Goal: Information Seeking & Learning: Find contact information

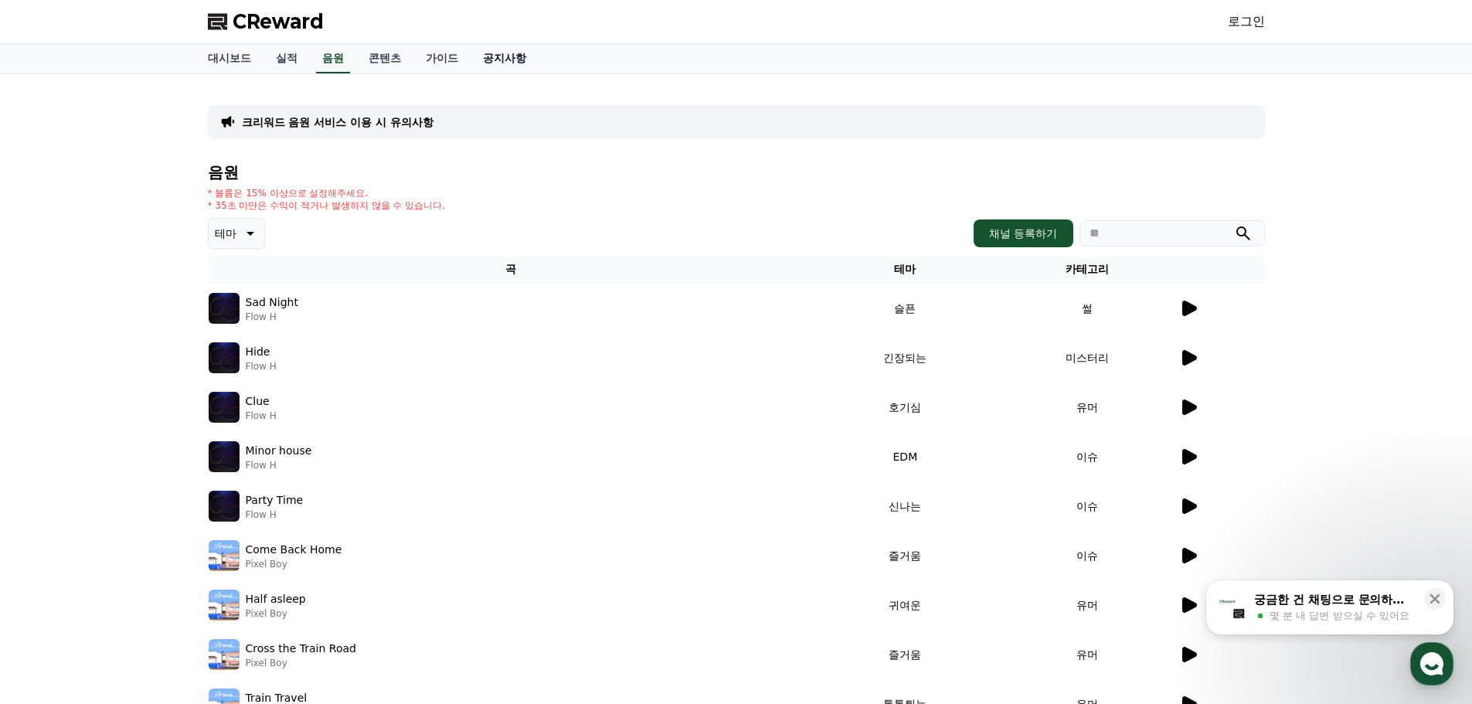
click at [515, 65] on link "공지사항" at bounding box center [505, 58] width 68 height 29
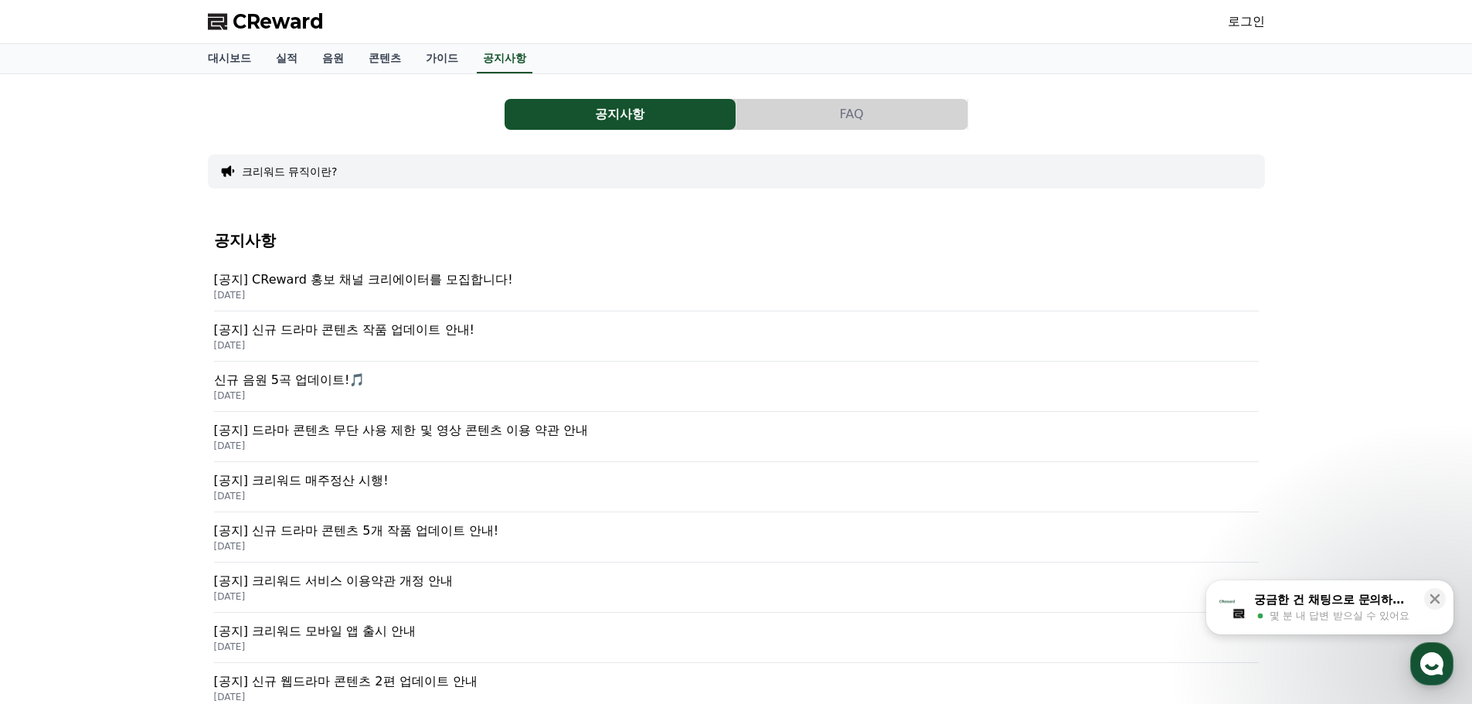
click at [831, 126] on button "FAQ" at bounding box center [851, 114] width 231 height 31
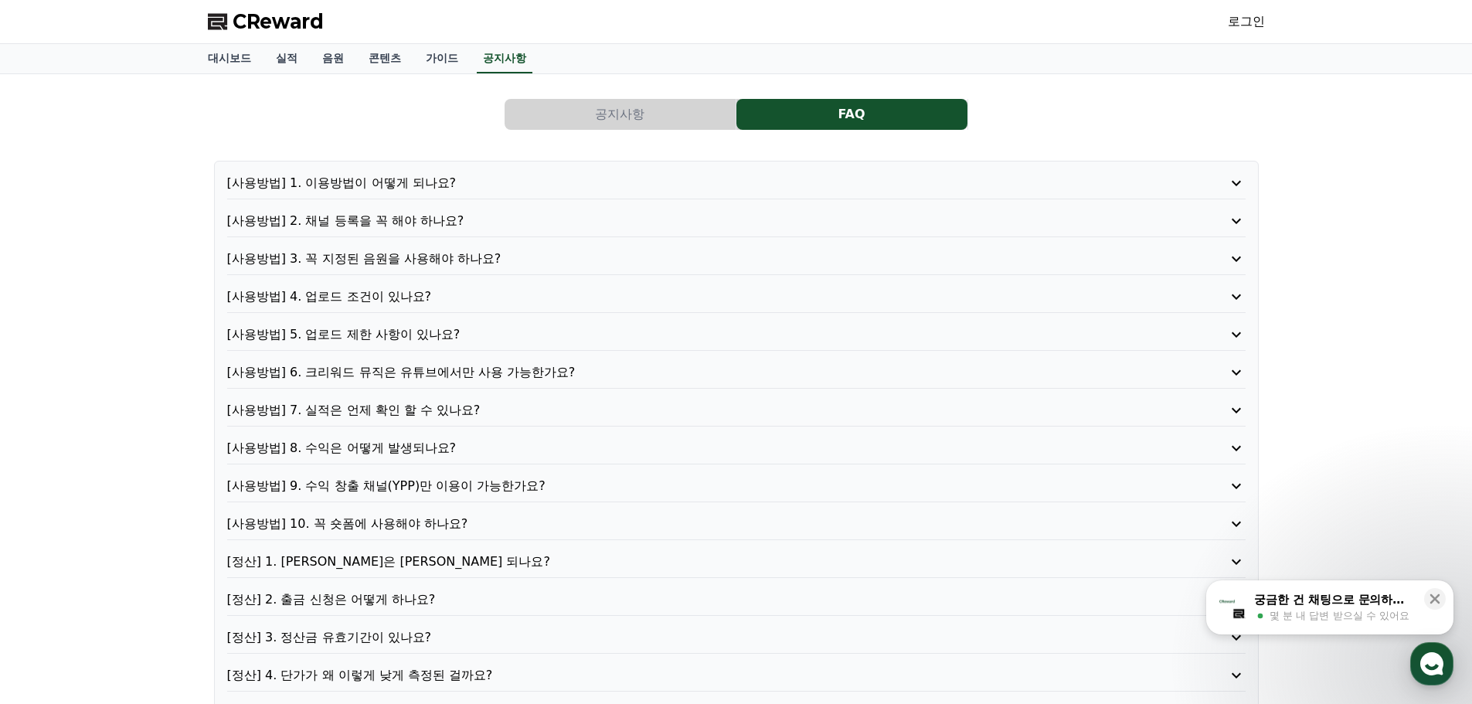
click at [623, 109] on button "공지사항" at bounding box center [620, 114] width 231 height 31
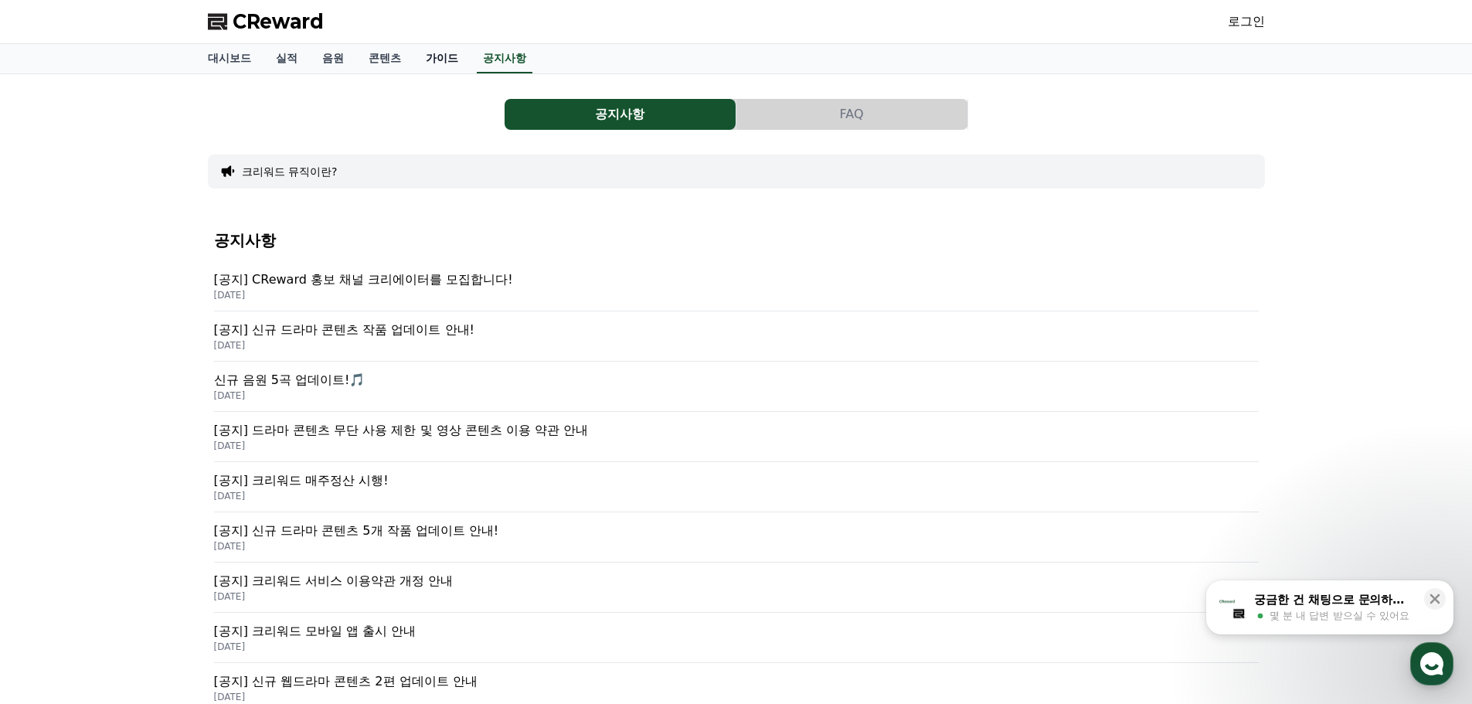
click at [444, 58] on link "가이드" at bounding box center [441, 58] width 57 height 29
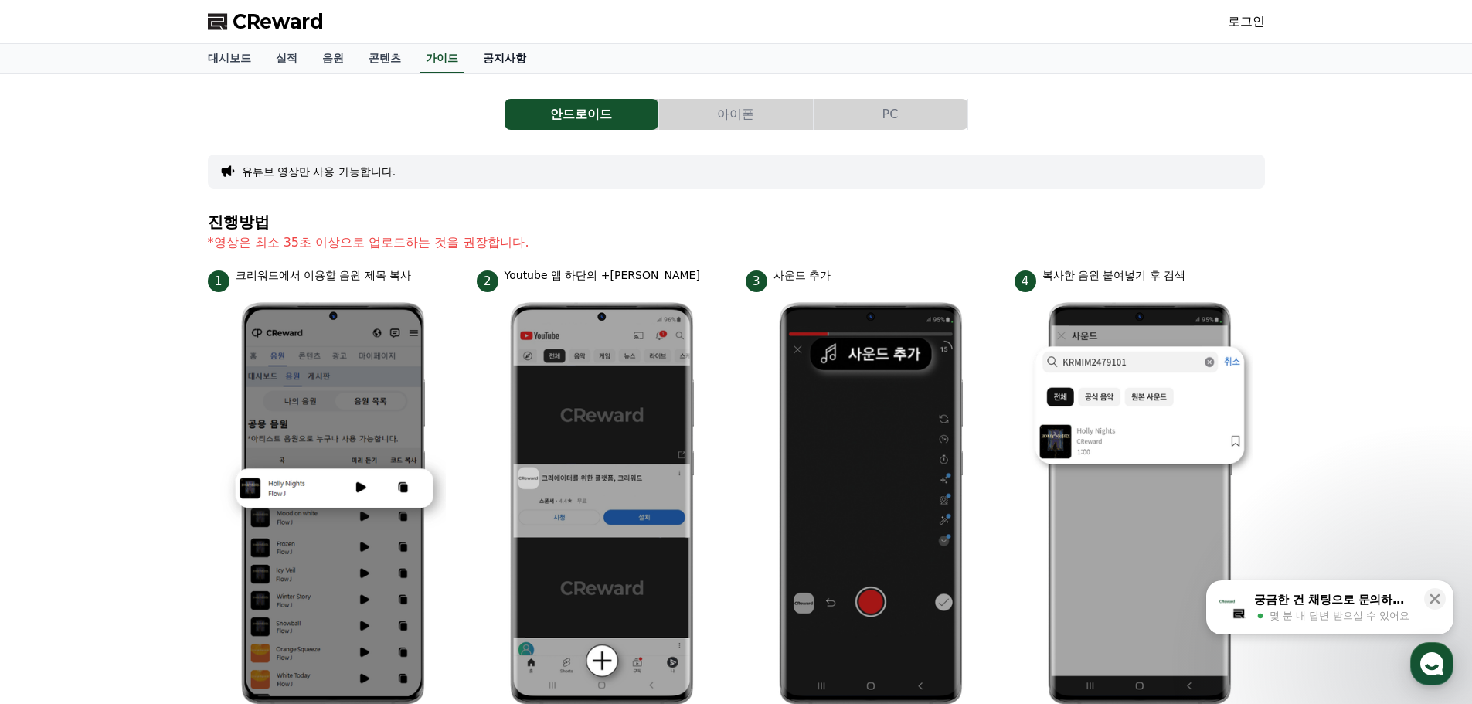
click at [506, 61] on link "공지사항" at bounding box center [505, 58] width 68 height 29
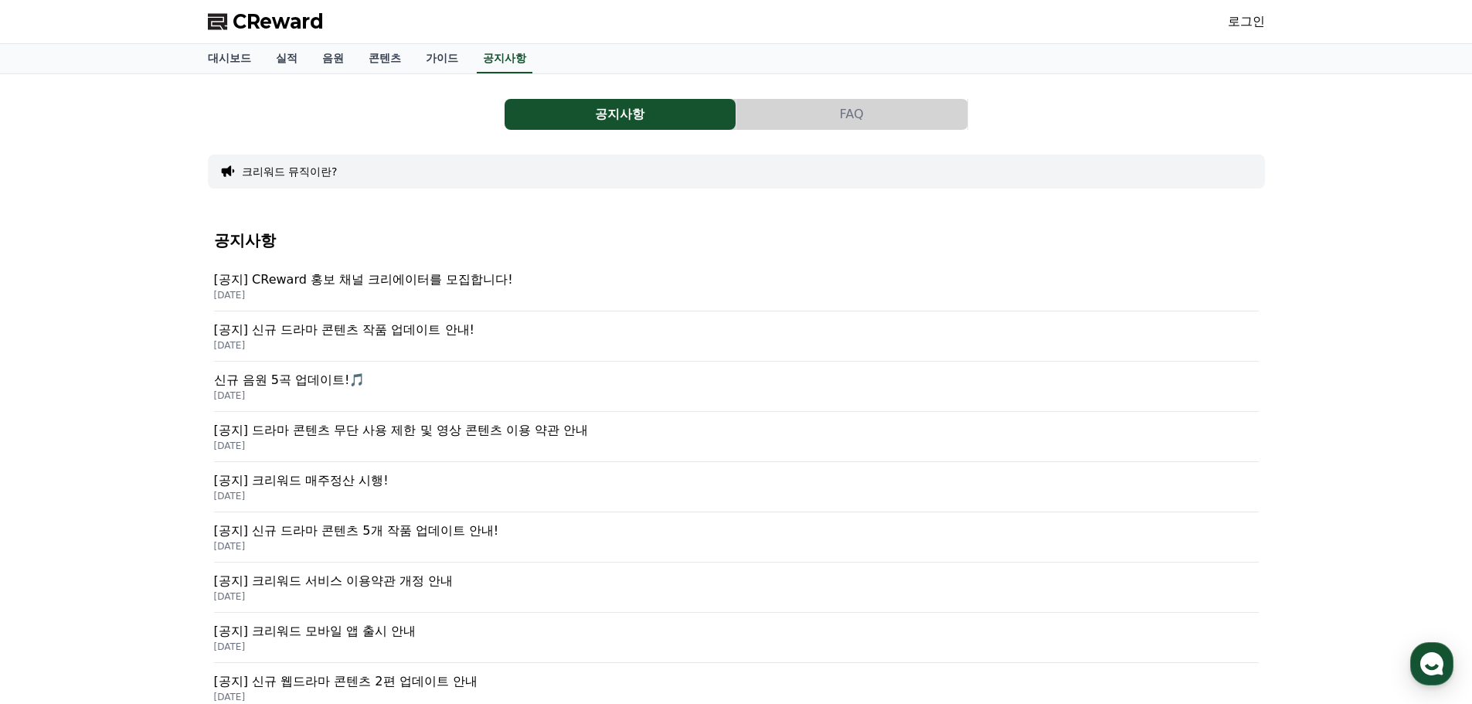
click at [831, 117] on button "FAQ" at bounding box center [851, 114] width 231 height 31
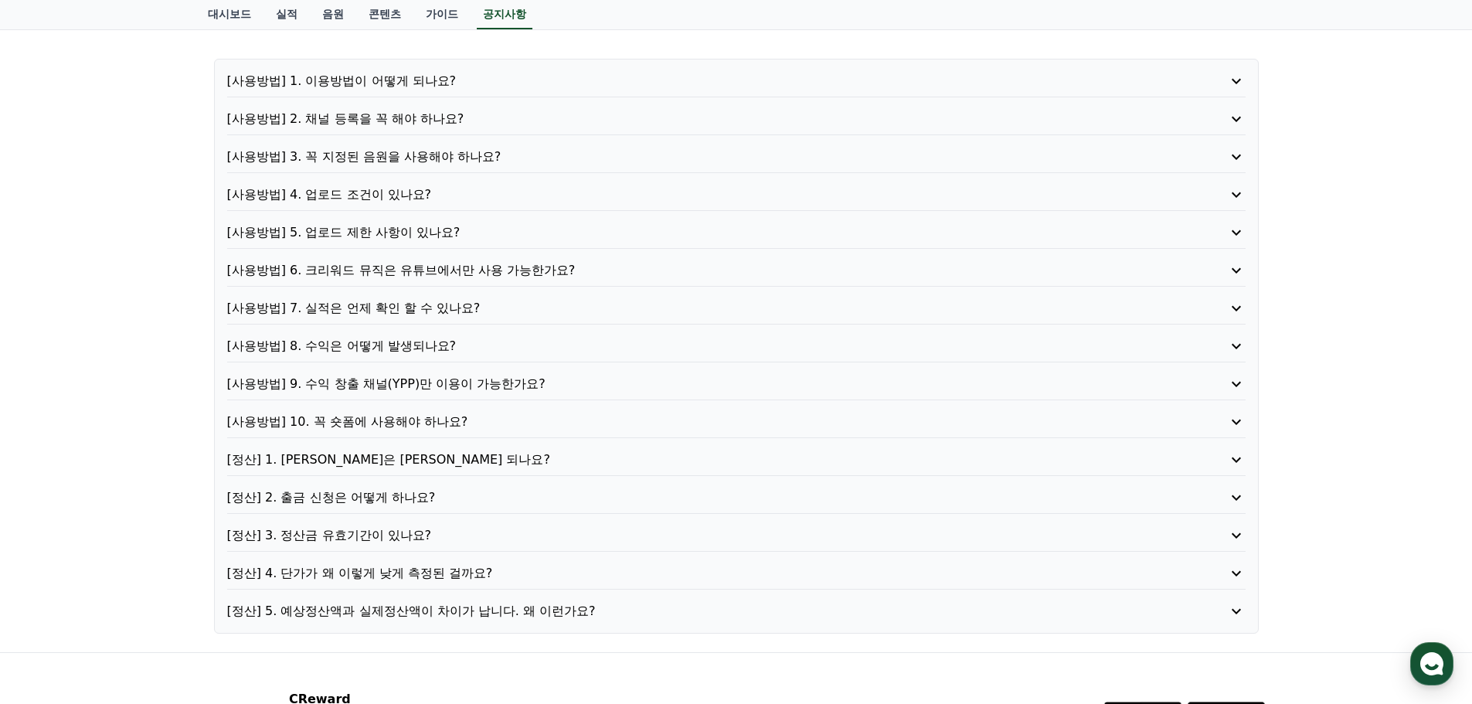
scroll to position [77, 0]
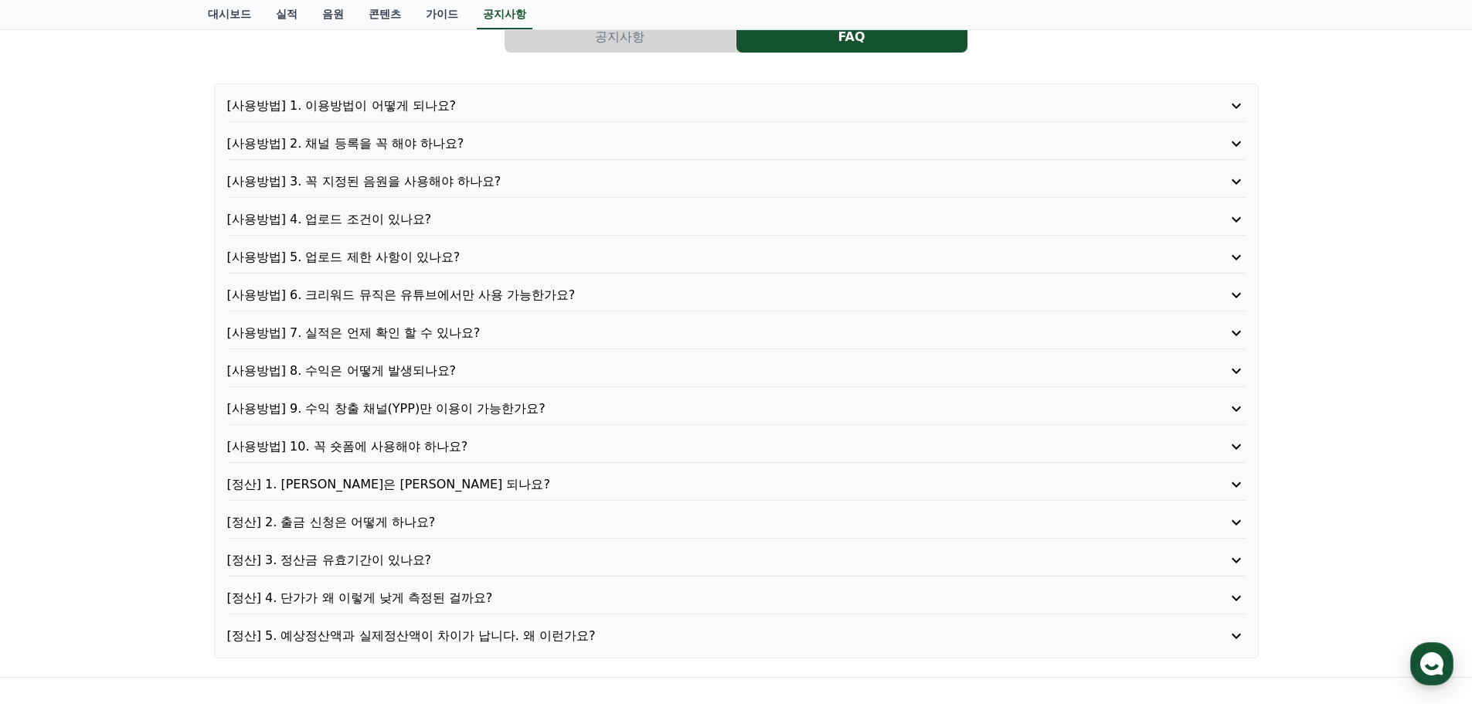
click at [440, 441] on p "[사용방법] 10. 꼭 숏폼에 사용해야 하나요?" at bounding box center [695, 446] width 937 height 19
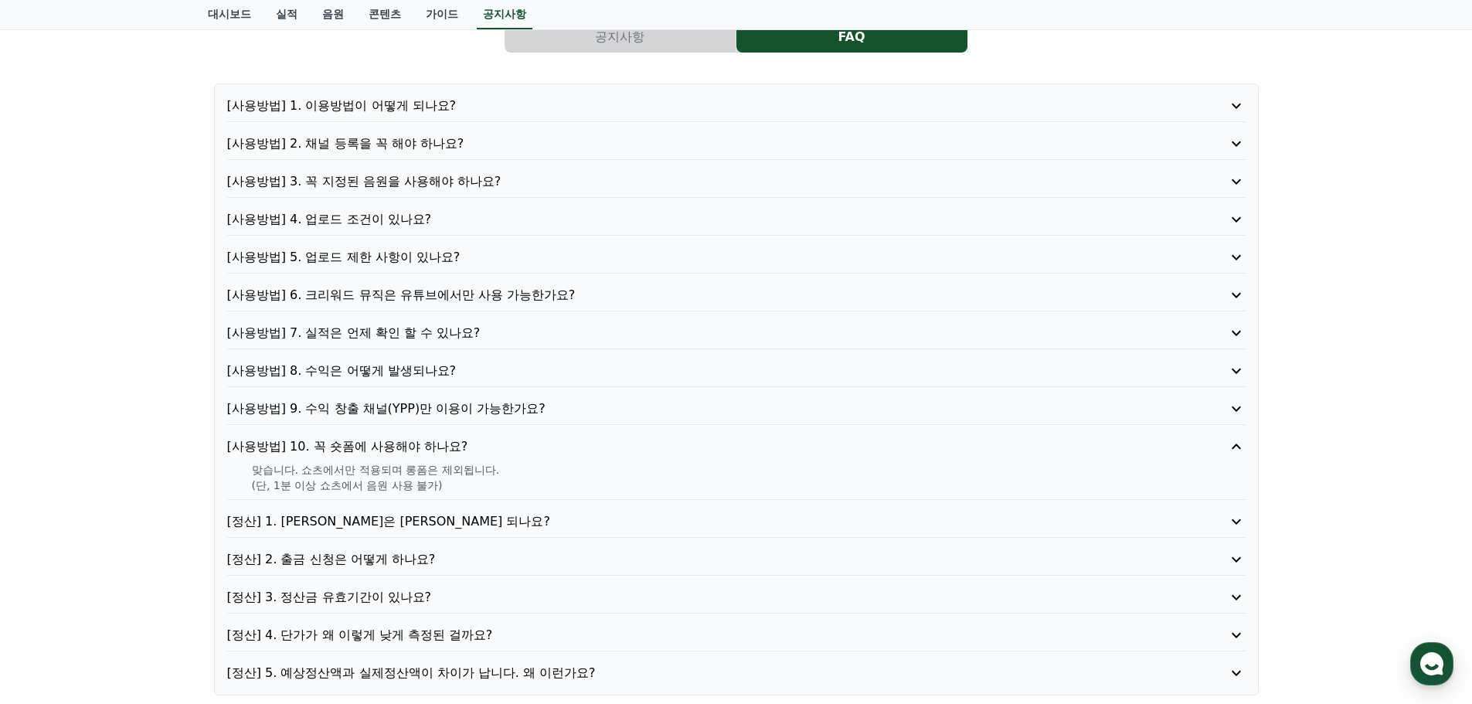
click at [437, 408] on p "[사용방법] 9. 수익 창출 채널(YPP)만 이용이 가능한가요?" at bounding box center [695, 408] width 937 height 19
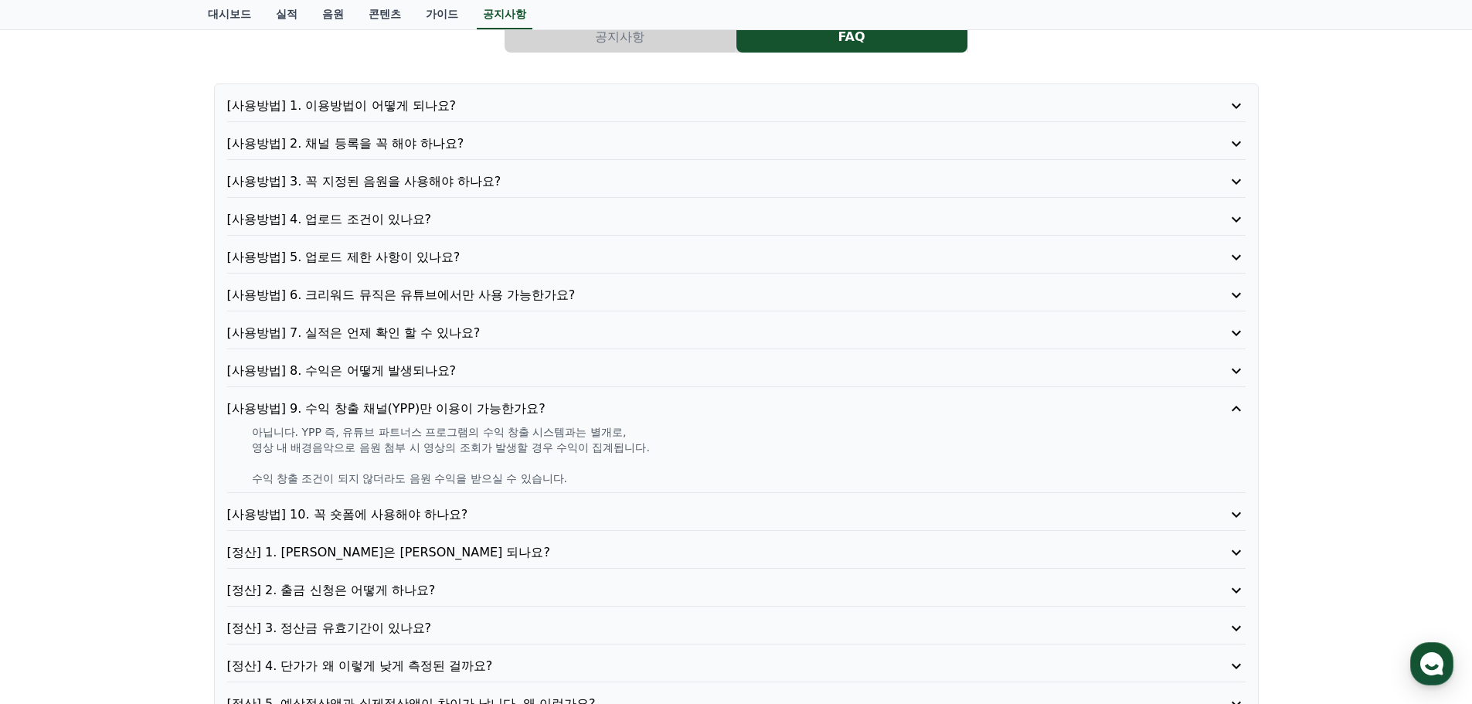
click at [428, 373] on p "[사용방법] 8. 수익은 어떻게 발생되나요?" at bounding box center [695, 371] width 937 height 19
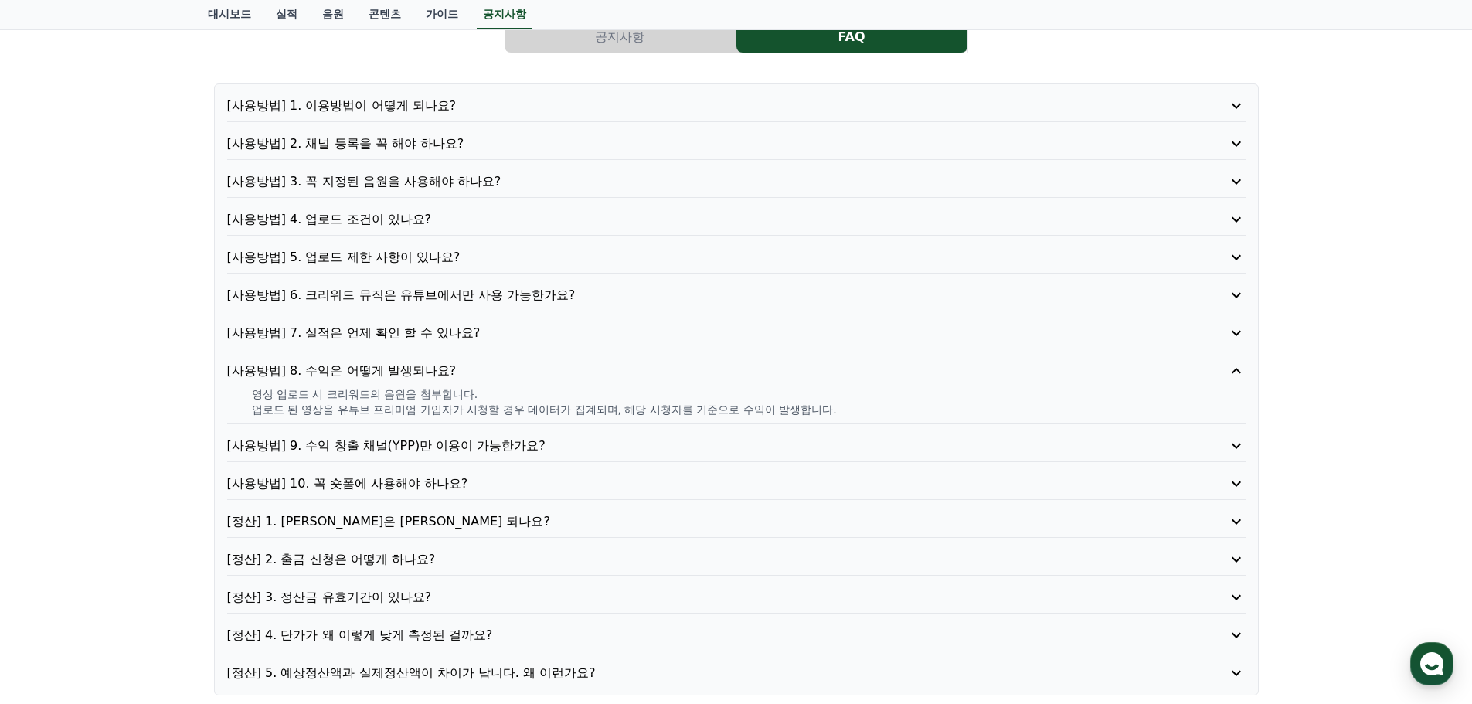
click at [418, 338] on p "[사용방법] 7. 실적은 언제 확인 할 수 있나요?" at bounding box center [695, 333] width 937 height 19
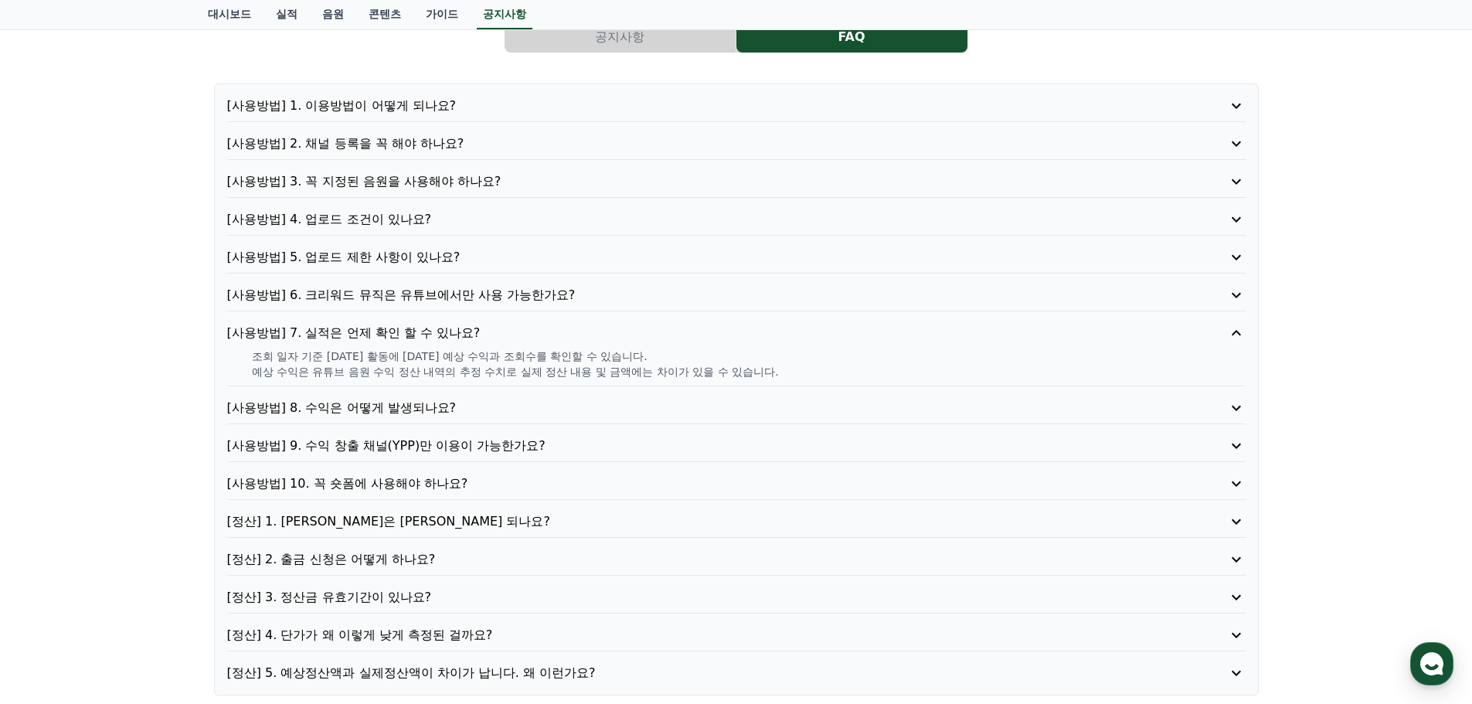
click at [428, 291] on p "[사용방법] 6. 크리워드 뮤직은 유튜브에서만 사용 가능한가요?" at bounding box center [695, 295] width 937 height 19
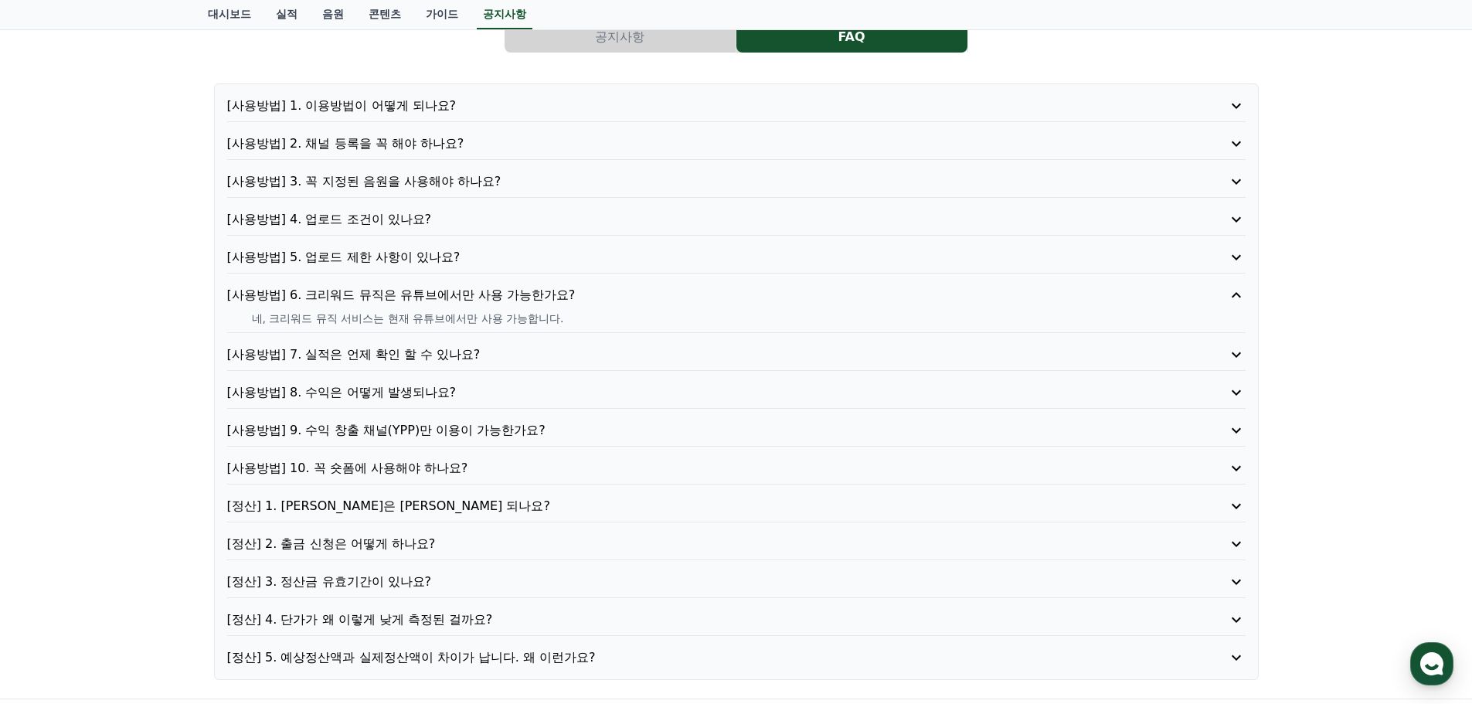
click at [416, 251] on p "[사용방법] 5. 업로드 제한 사항이 있나요?" at bounding box center [695, 257] width 937 height 19
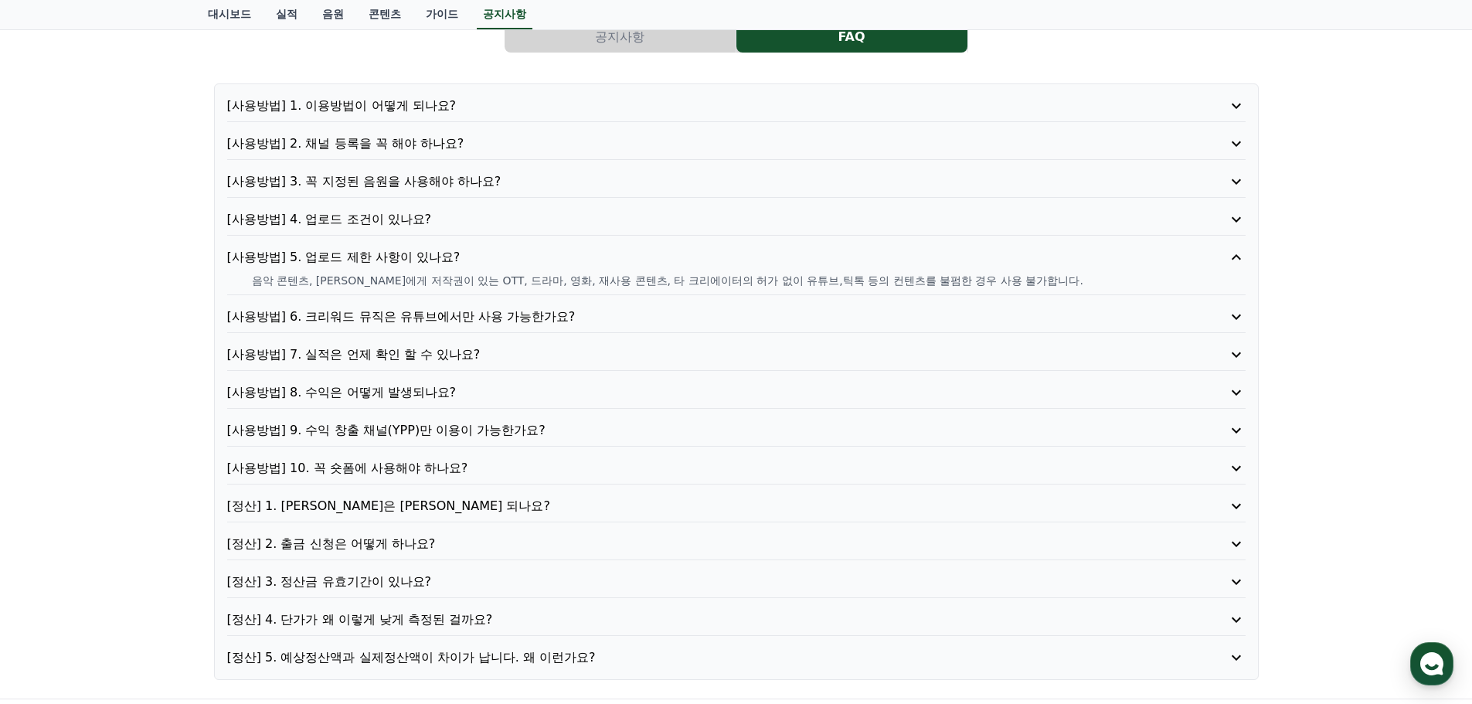
click at [408, 216] on p "[사용방법] 4. 업로드 조건이 있나요?" at bounding box center [695, 219] width 937 height 19
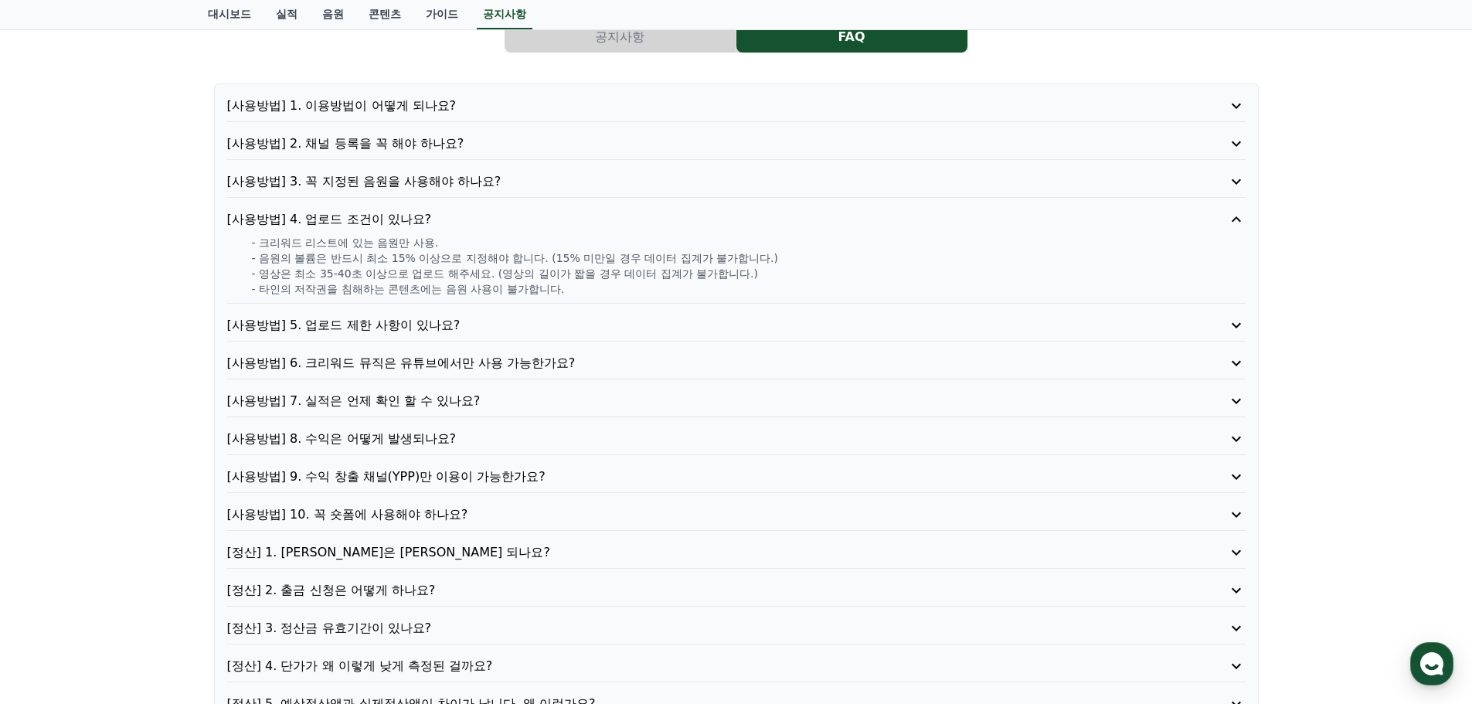
click at [428, 185] on p "[사용방법] 3. 꼭 지정된 음원을 사용해야 하나요?" at bounding box center [695, 181] width 937 height 19
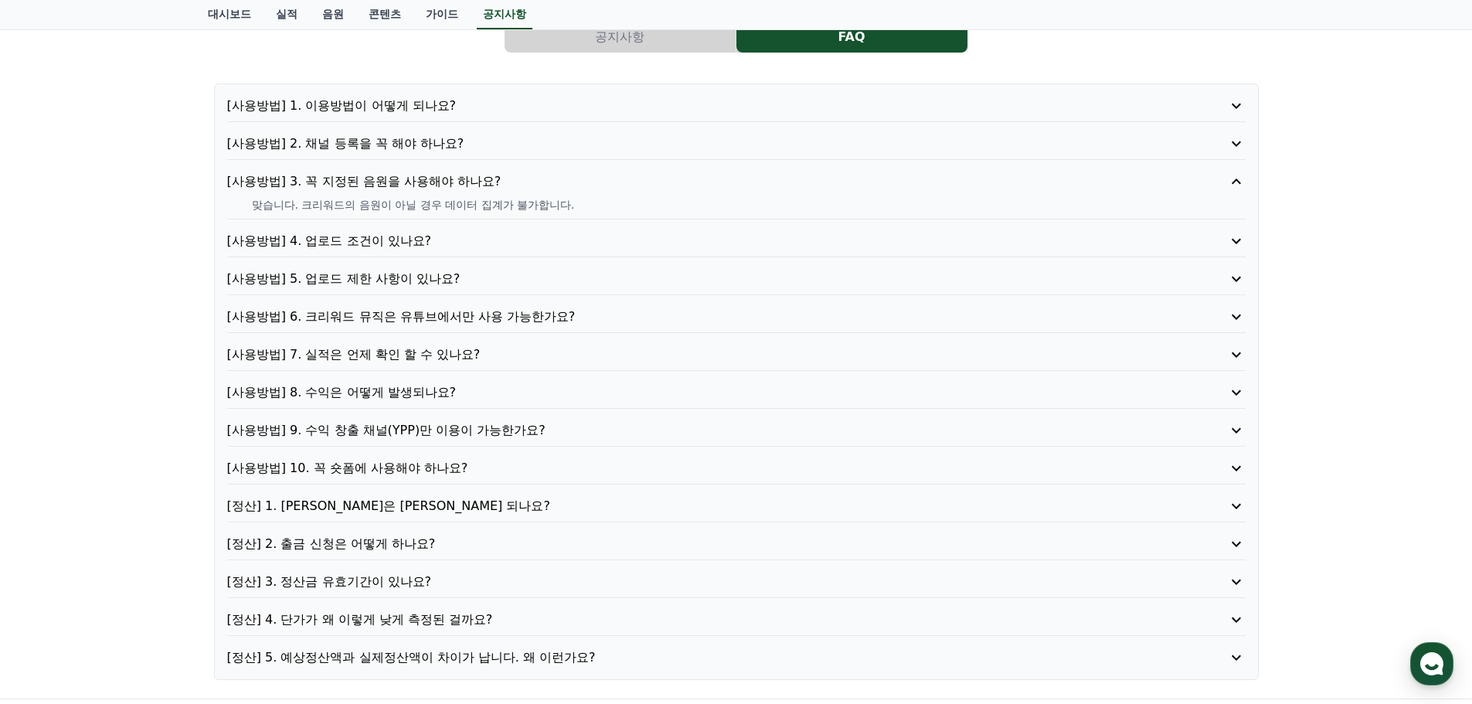
click at [439, 144] on p "[사용방법] 2. 채널 등록을 꼭 해야 하나요?" at bounding box center [695, 143] width 937 height 19
click at [430, 102] on p "[사용방법] 1. 이용방법이 어떻게 되나요?" at bounding box center [695, 106] width 937 height 19
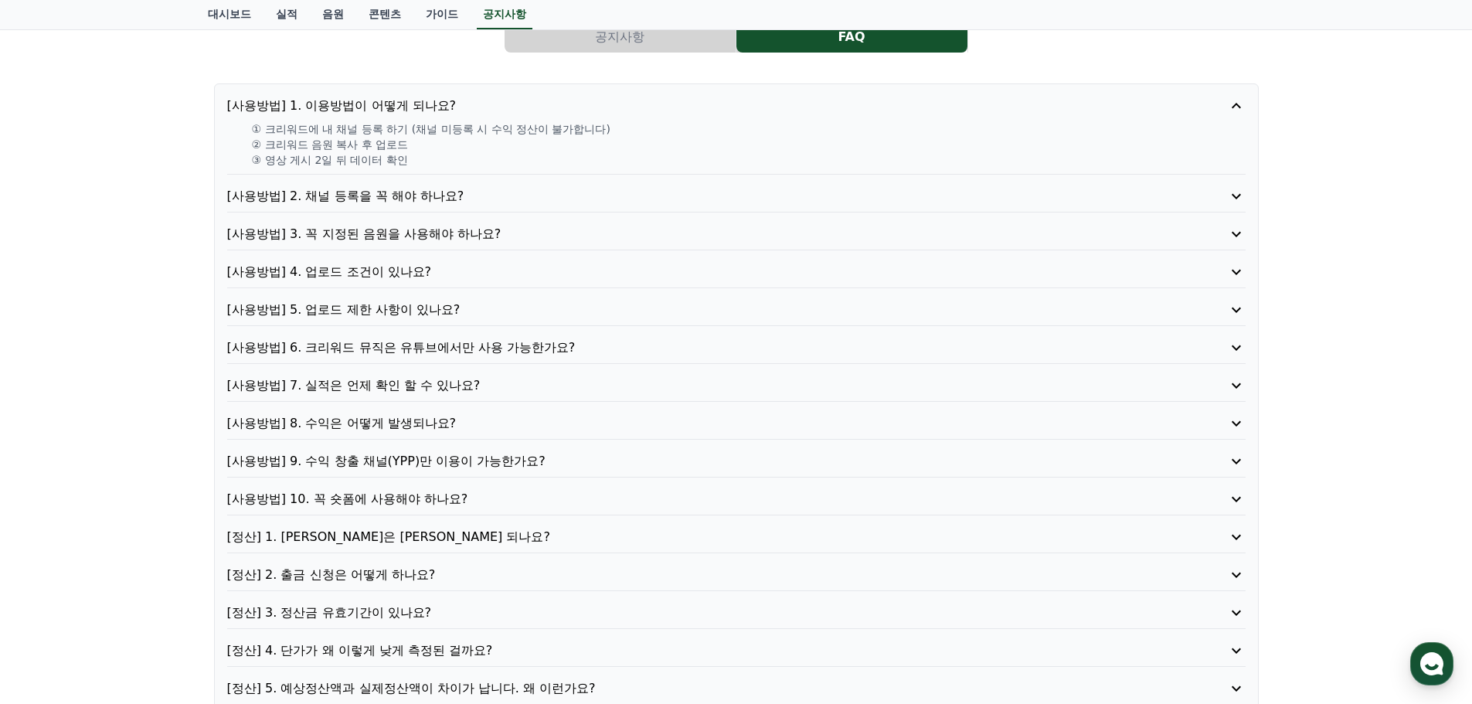
click at [424, 206] on div "[사용방법] 2. 채널 등록을 꼭 해야 하나요?" at bounding box center [736, 199] width 1018 height 25
click at [386, 192] on p "[사용방법] 2. 채널 등록을 꼭 해야 하나요?" at bounding box center [695, 196] width 937 height 19
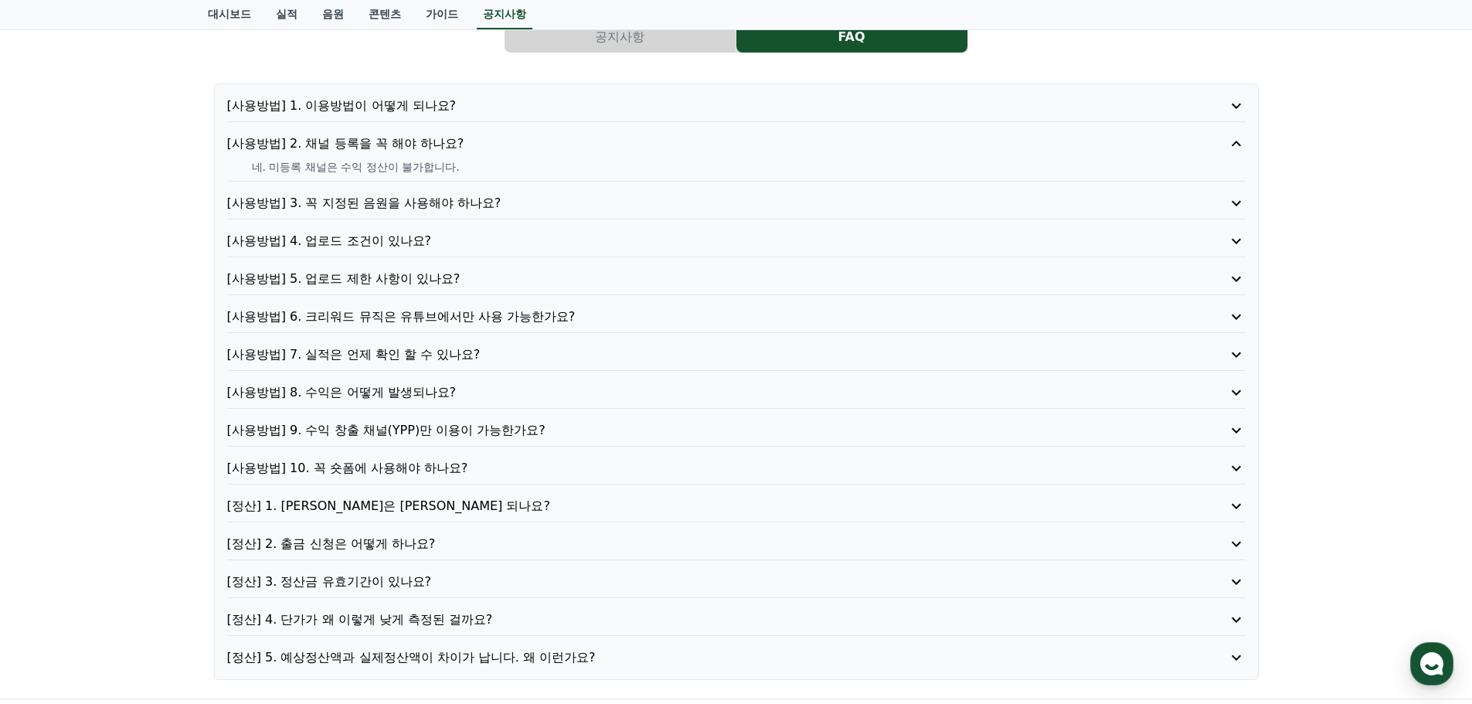
click at [410, 104] on p "[사용방법] 1. 이용방법이 어떻게 되나요?" at bounding box center [695, 106] width 937 height 19
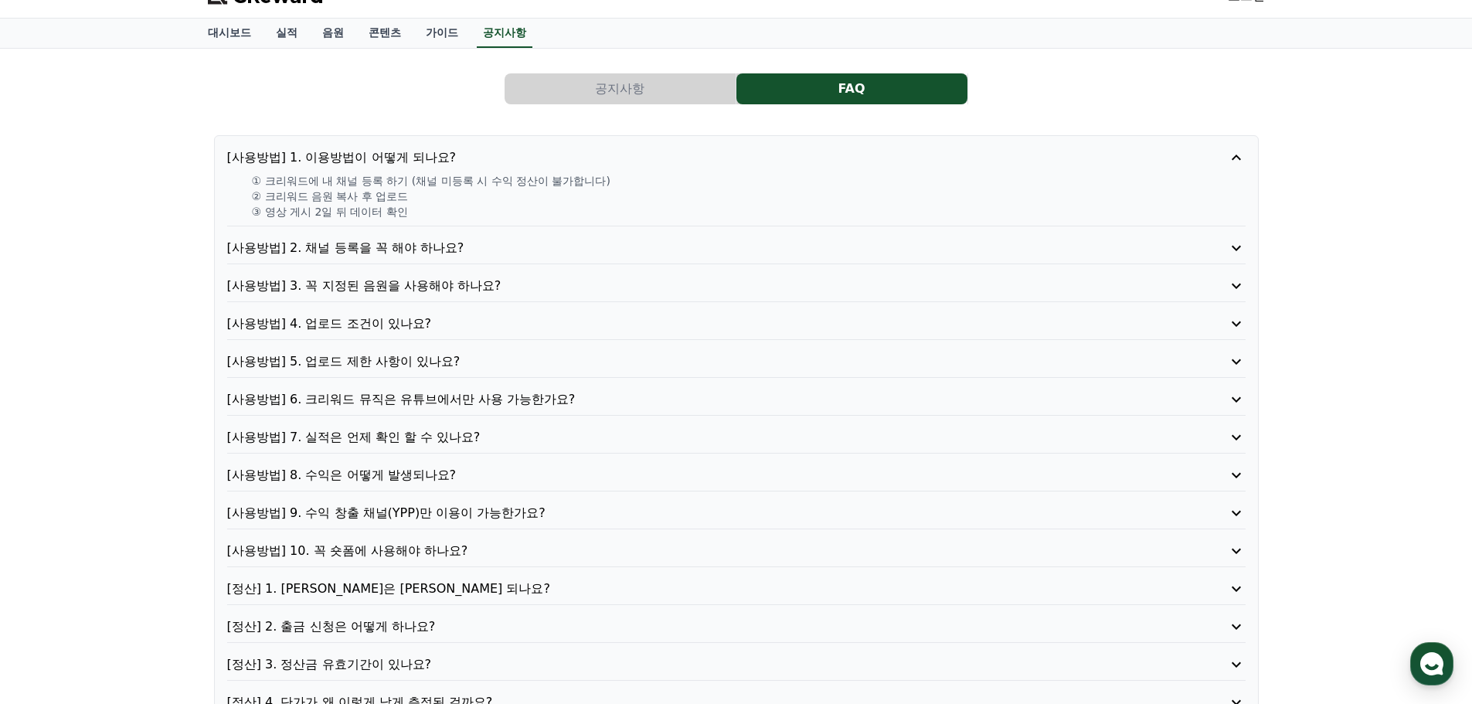
scroll to position [0, 0]
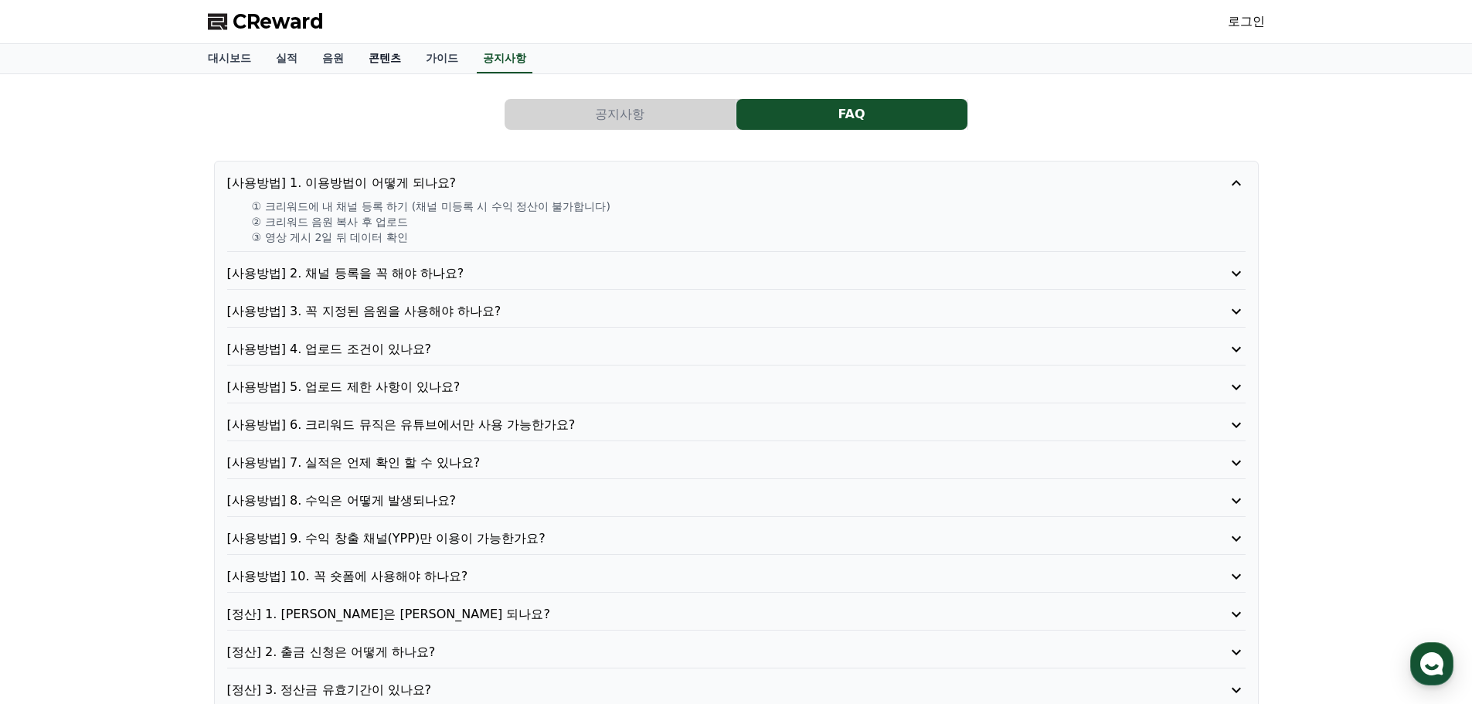
click at [397, 60] on link "콘텐츠" at bounding box center [384, 58] width 57 height 29
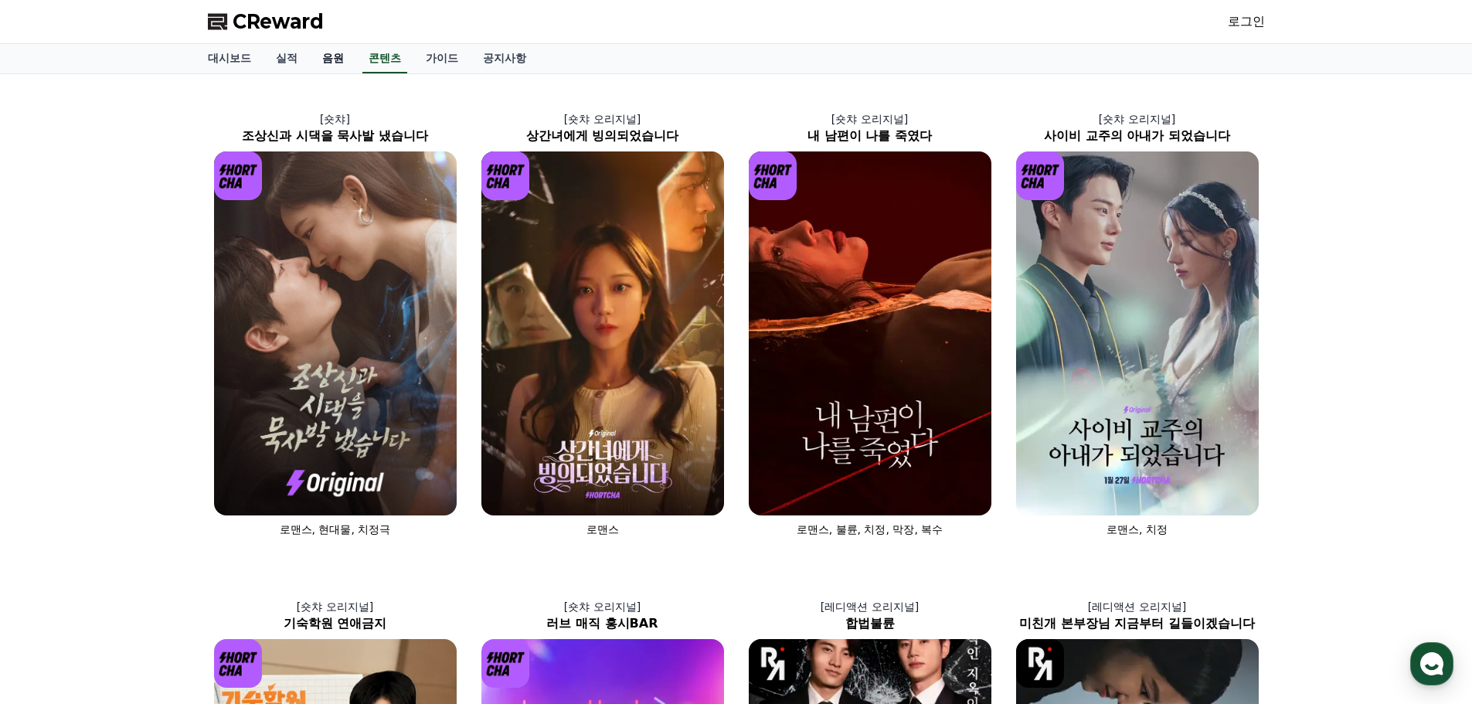
click at [328, 53] on link "음원" at bounding box center [333, 58] width 46 height 29
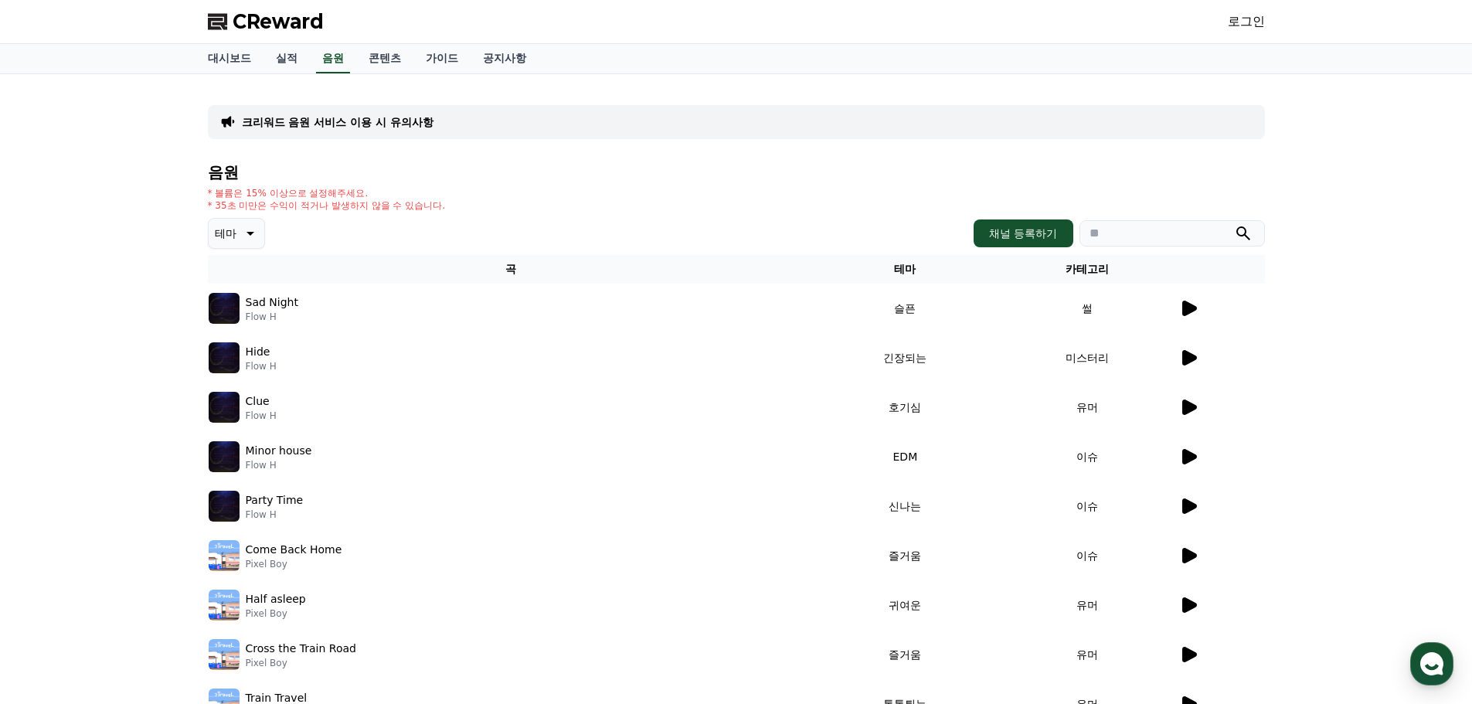
click at [230, 247] on button "테마" at bounding box center [236, 233] width 57 height 31
click at [670, 172] on h4 "음원" at bounding box center [736, 172] width 1057 height 17
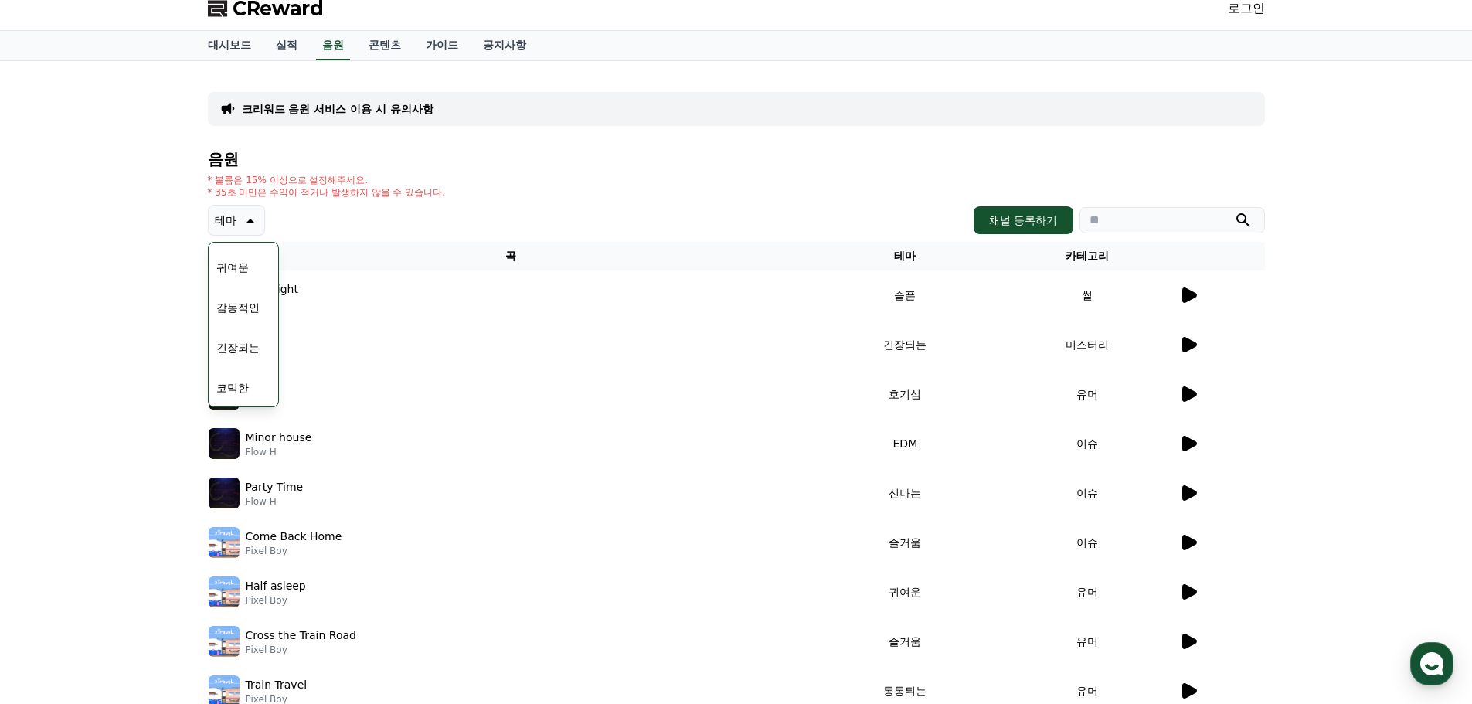
scroll to position [0, 0]
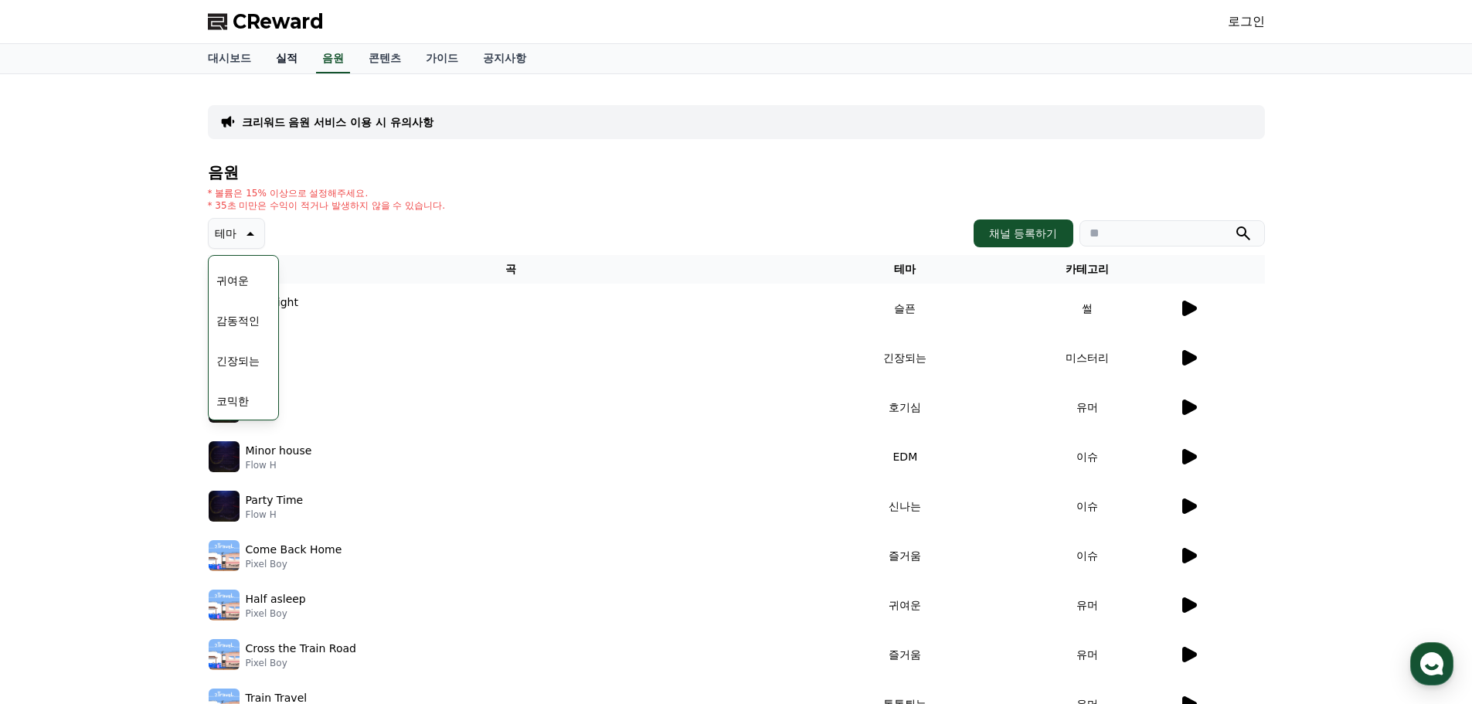
click at [291, 53] on link "실적" at bounding box center [286, 58] width 46 height 29
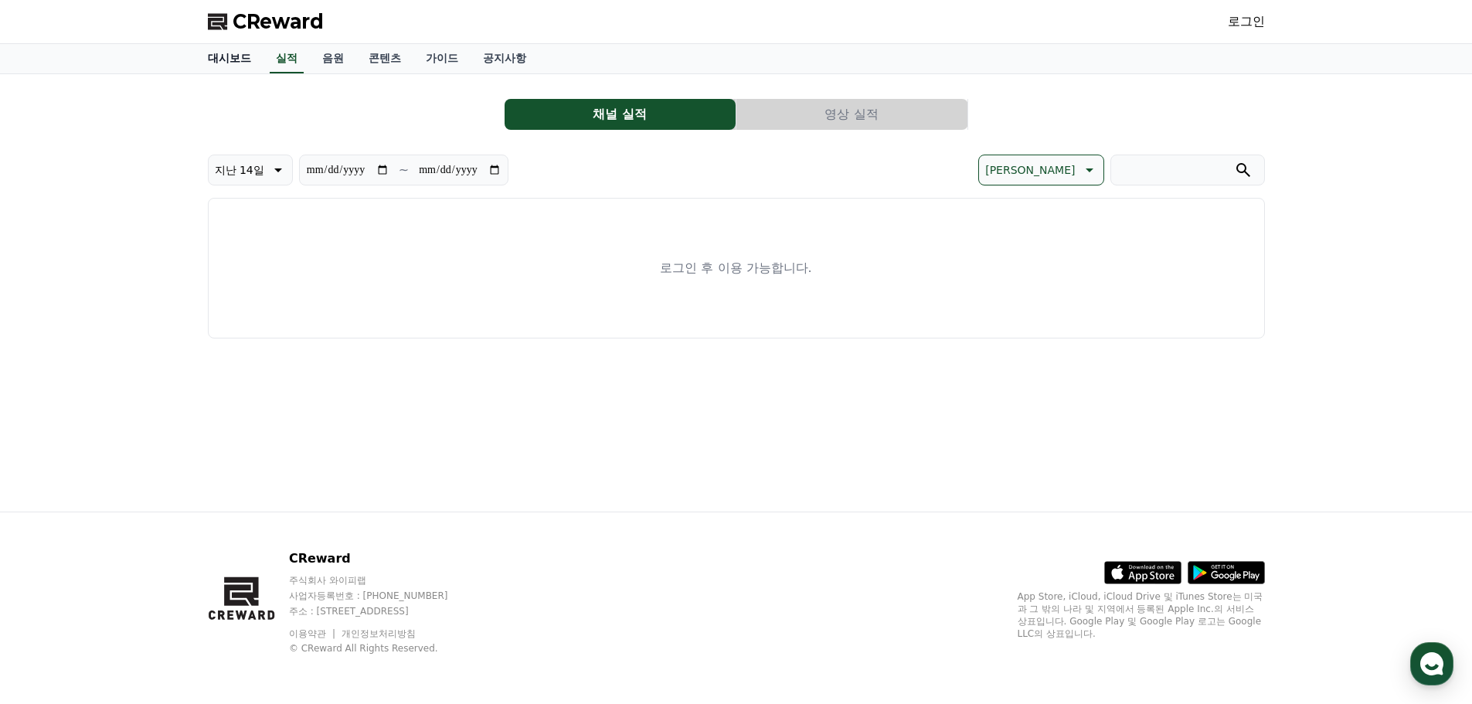
click at [240, 54] on link "대시보드" at bounding box center [229, 58] width 68 height 29
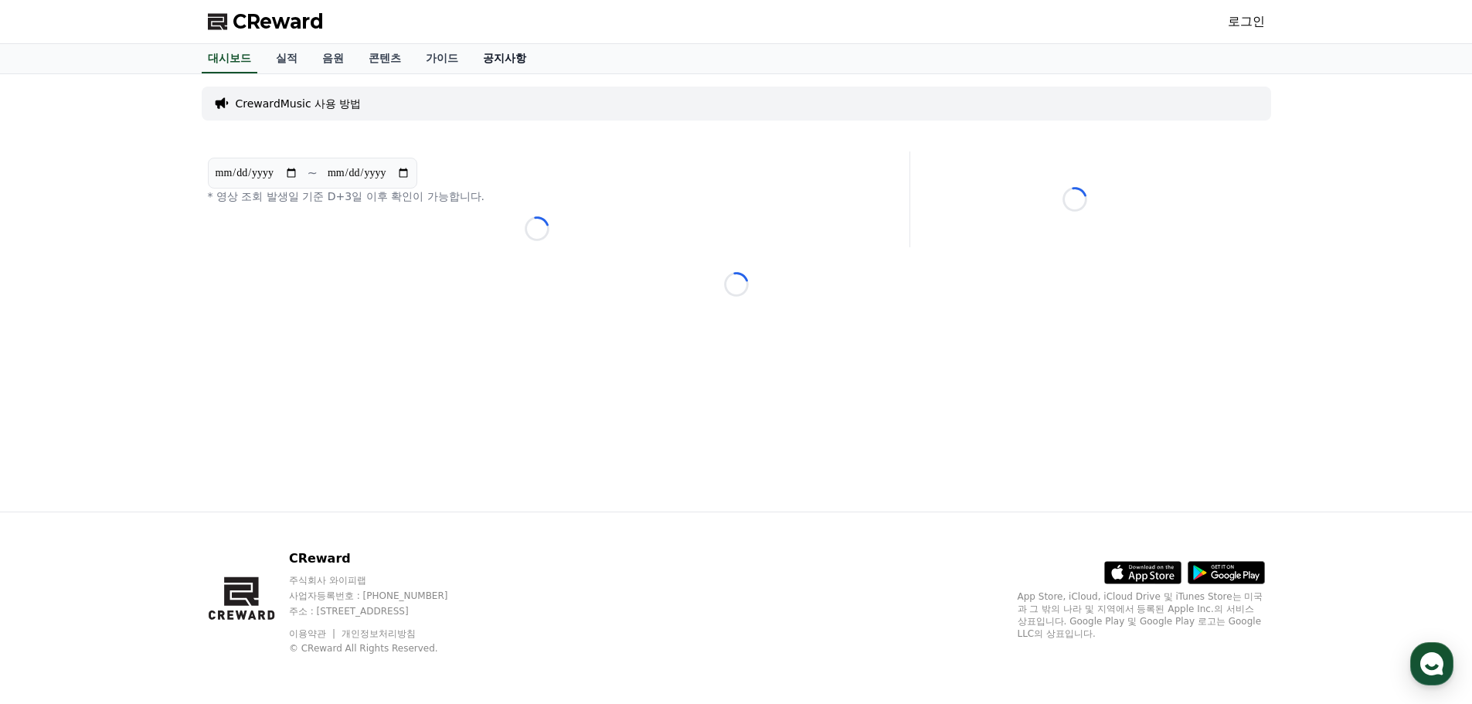
click at [493, 59] on link "공지사항" at bounding box center [505, 58] width 68 height 29
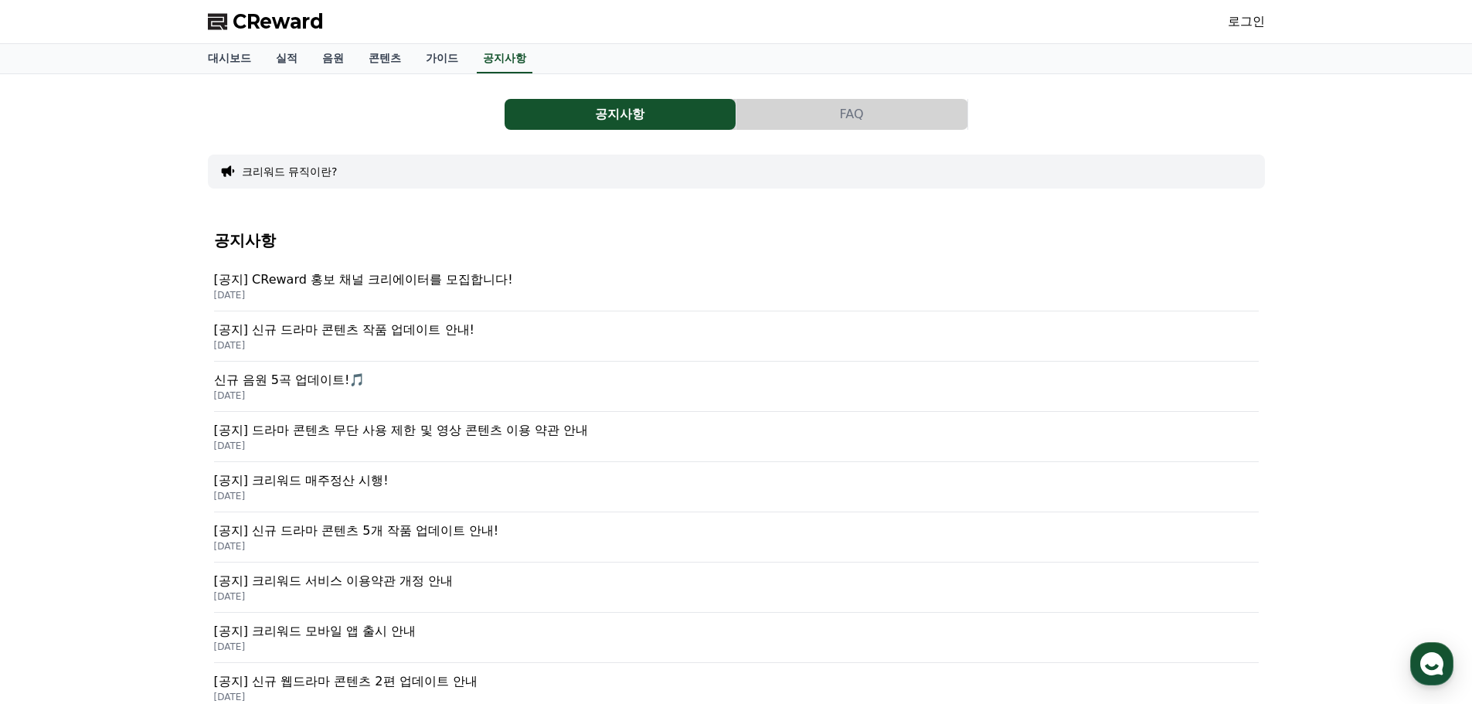
click at [1246, 24] on link "로그인" at bounding box center [1246, 21] width 37 height 19
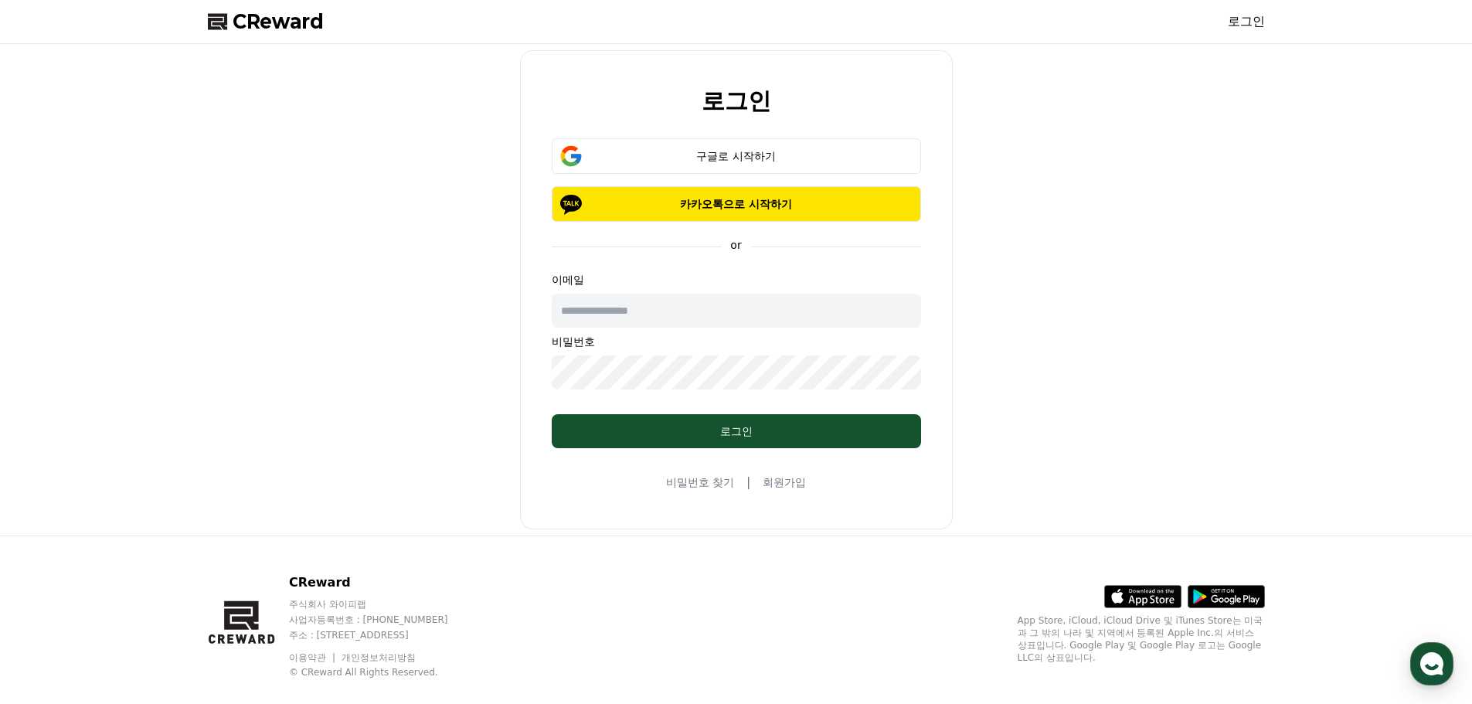
click at [779, 479] on link "회원가입" at bounding box center [784, 481] width 43 height 15
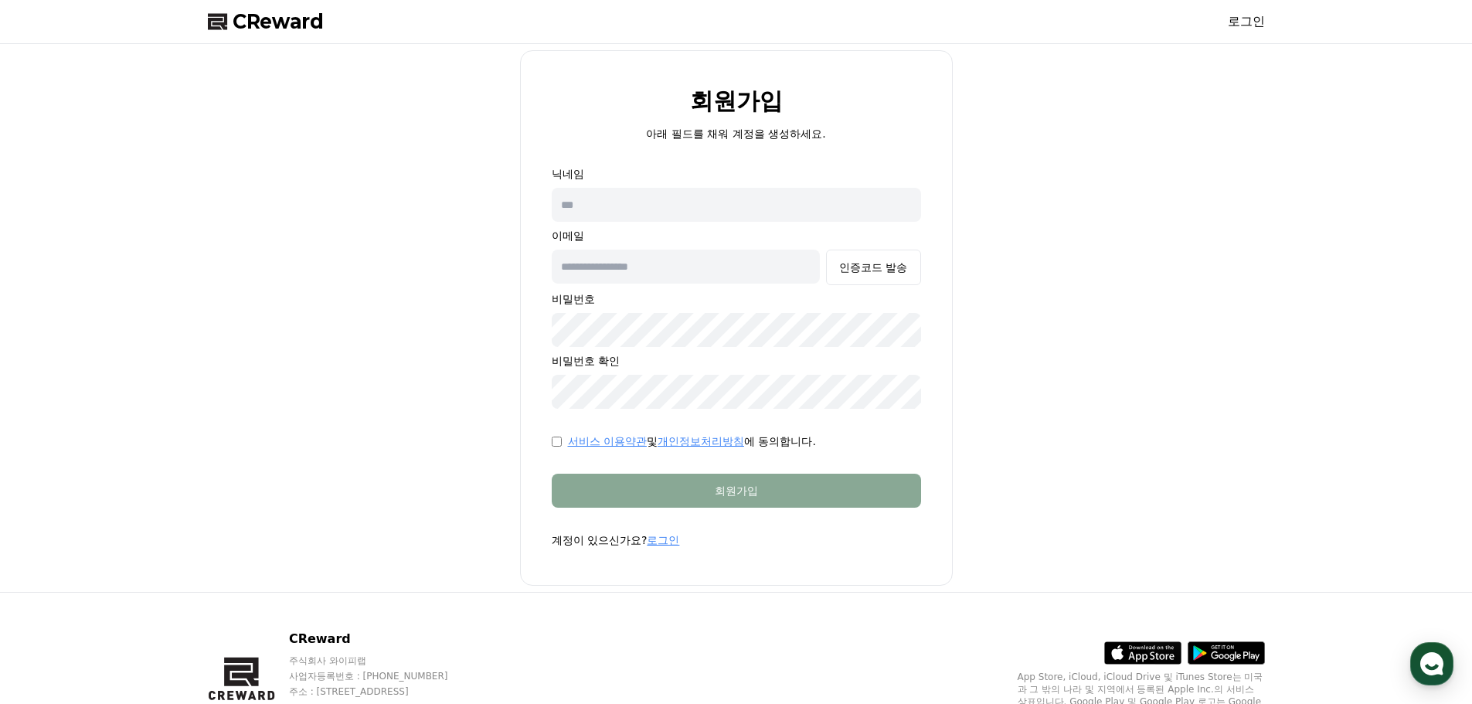
scroll to position [80, 0]
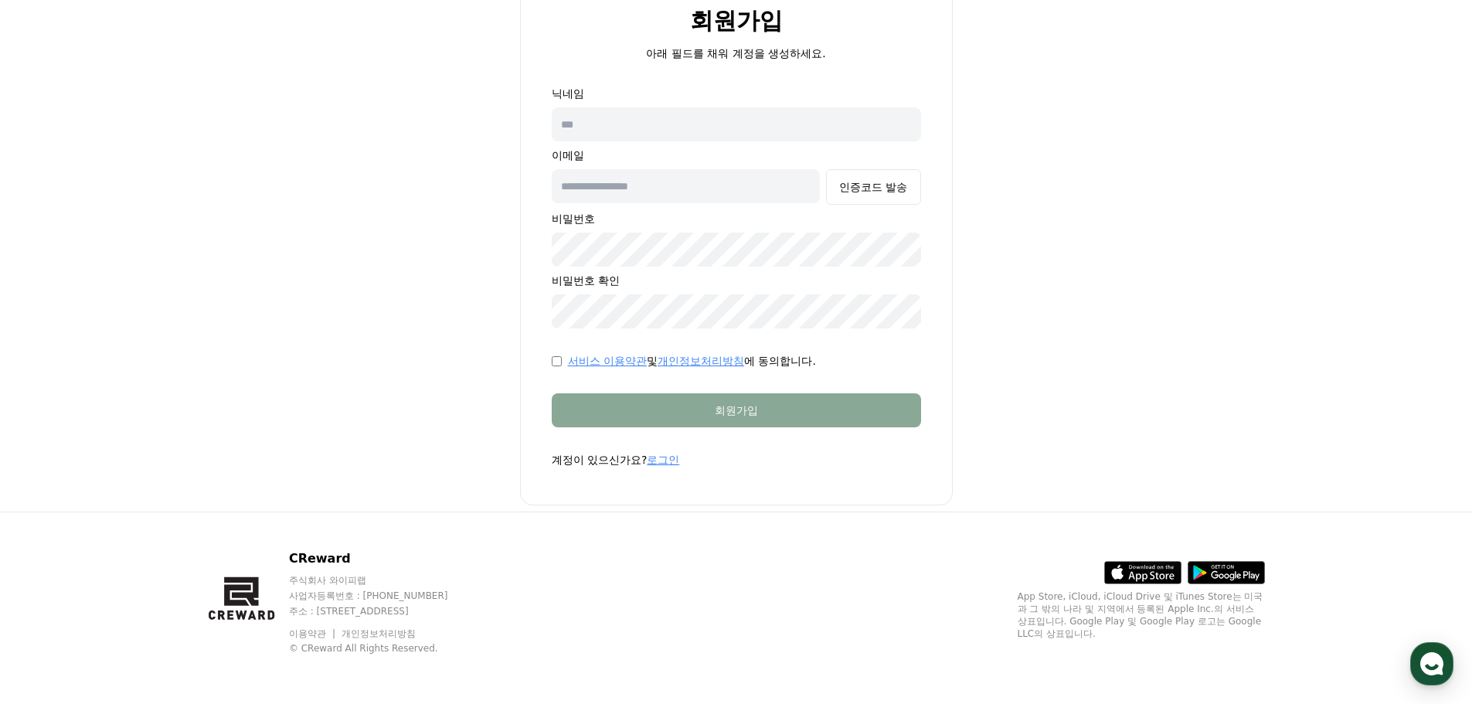
click at [323, 631] on link "이용약관" at bounding box center [313, 633] width 49 height 11
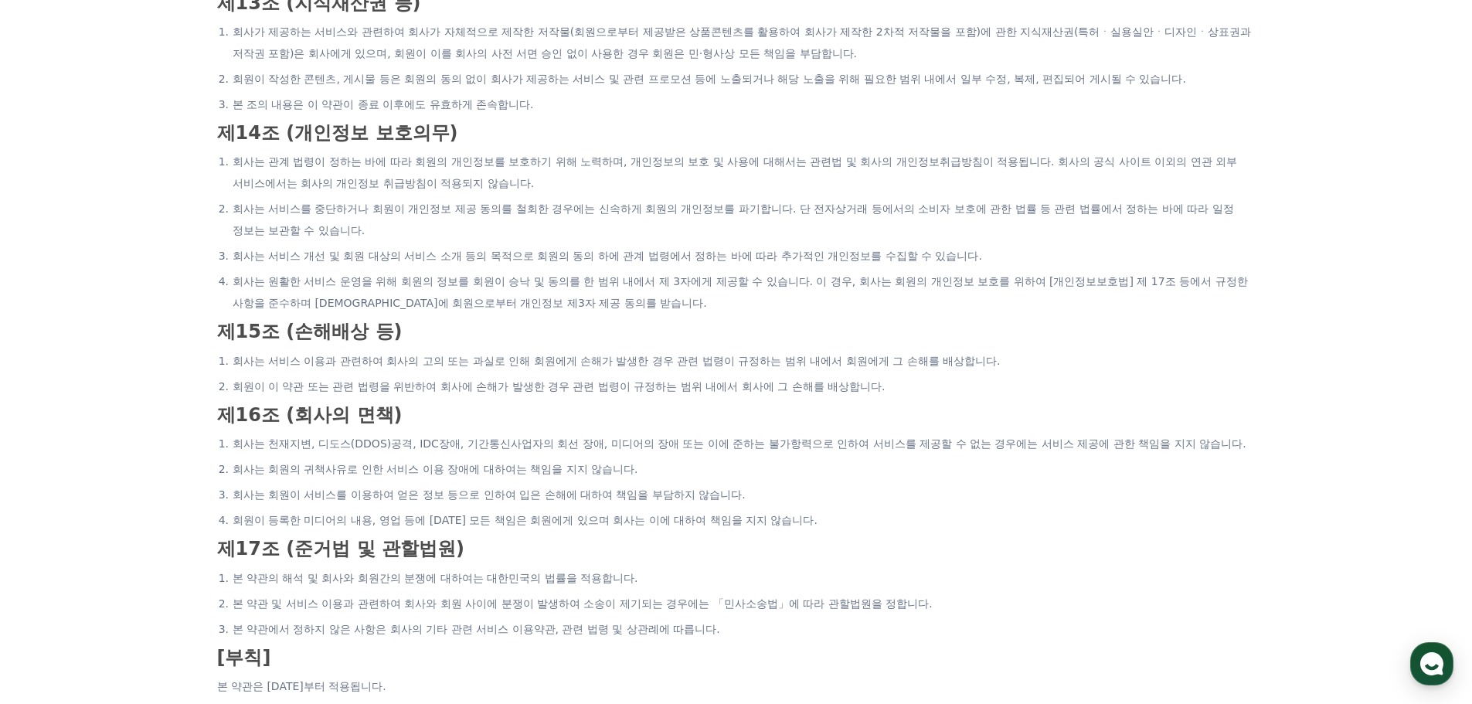
scroll to position [2996, 0]
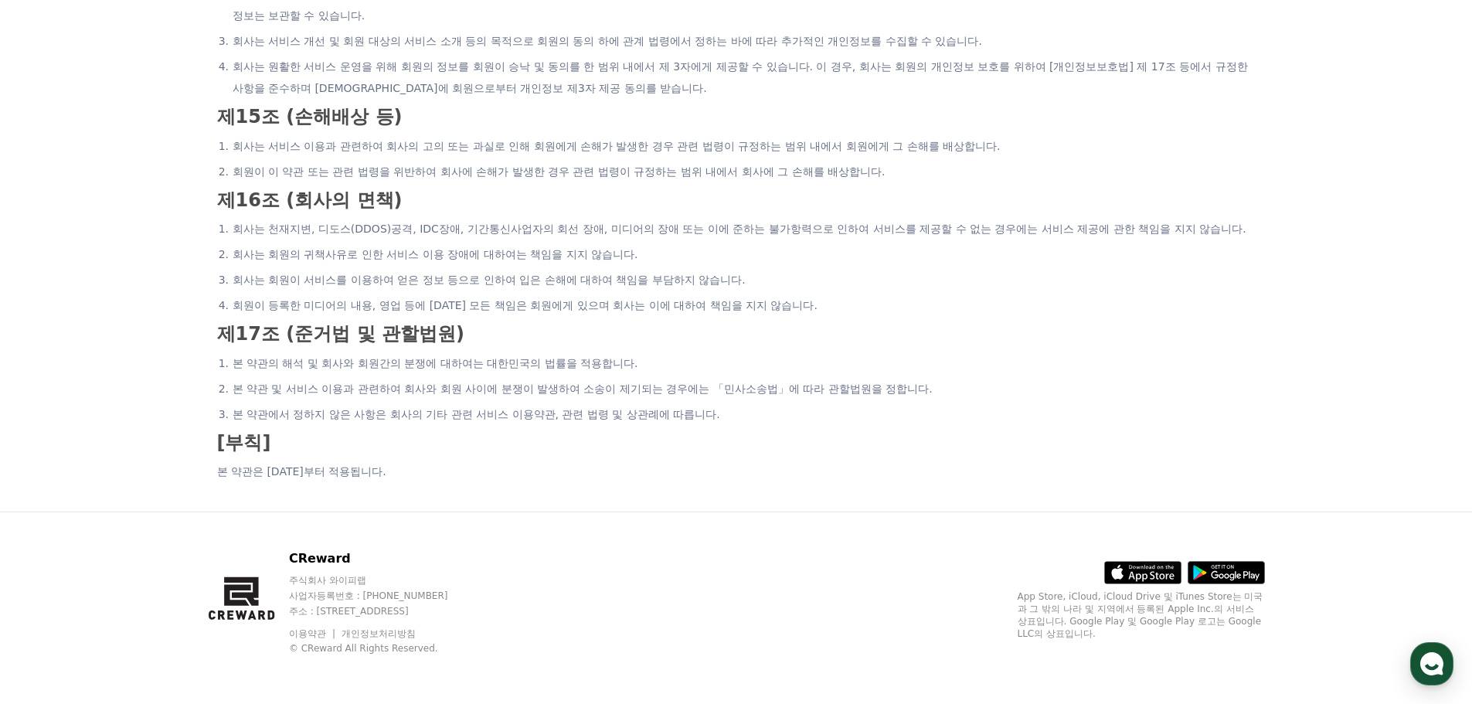
click at [399, 632] on link "개인정보처리방침" at bounding box center [379, 633] width 74 height 11
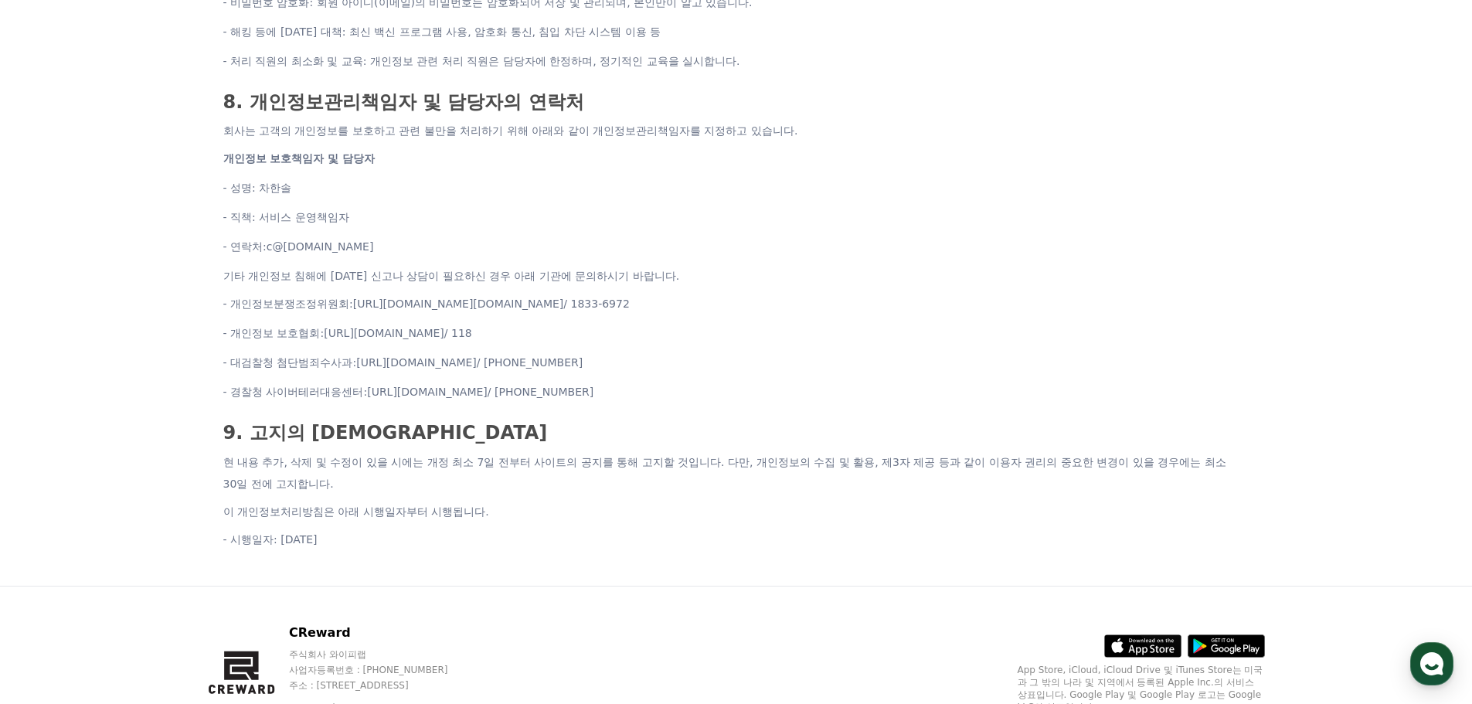
scroll to position [1854, 0]
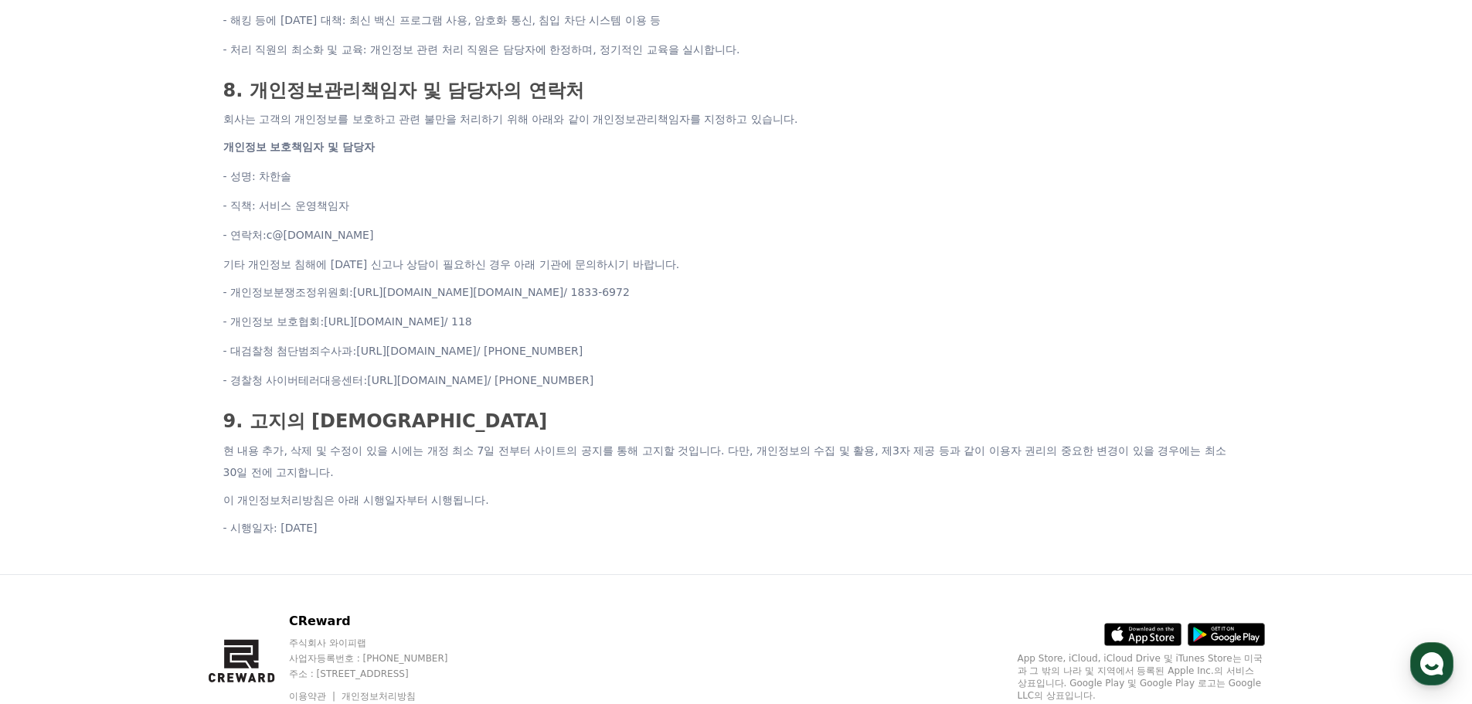
click at [372, 235] on link "c@[DOMAIN_NAME]" at bounding box center [320, 235] width 107 height 12
click at [977, 192] on ul "- 성명: 차한솔 - 직책: 서비스 운영책임자 - 연락처: c@[DOMAIN_NAME]" at bounding box center [736, 205] width 1026 height 80
